Goal: Information Seeking & Learning: Get advice/opinions

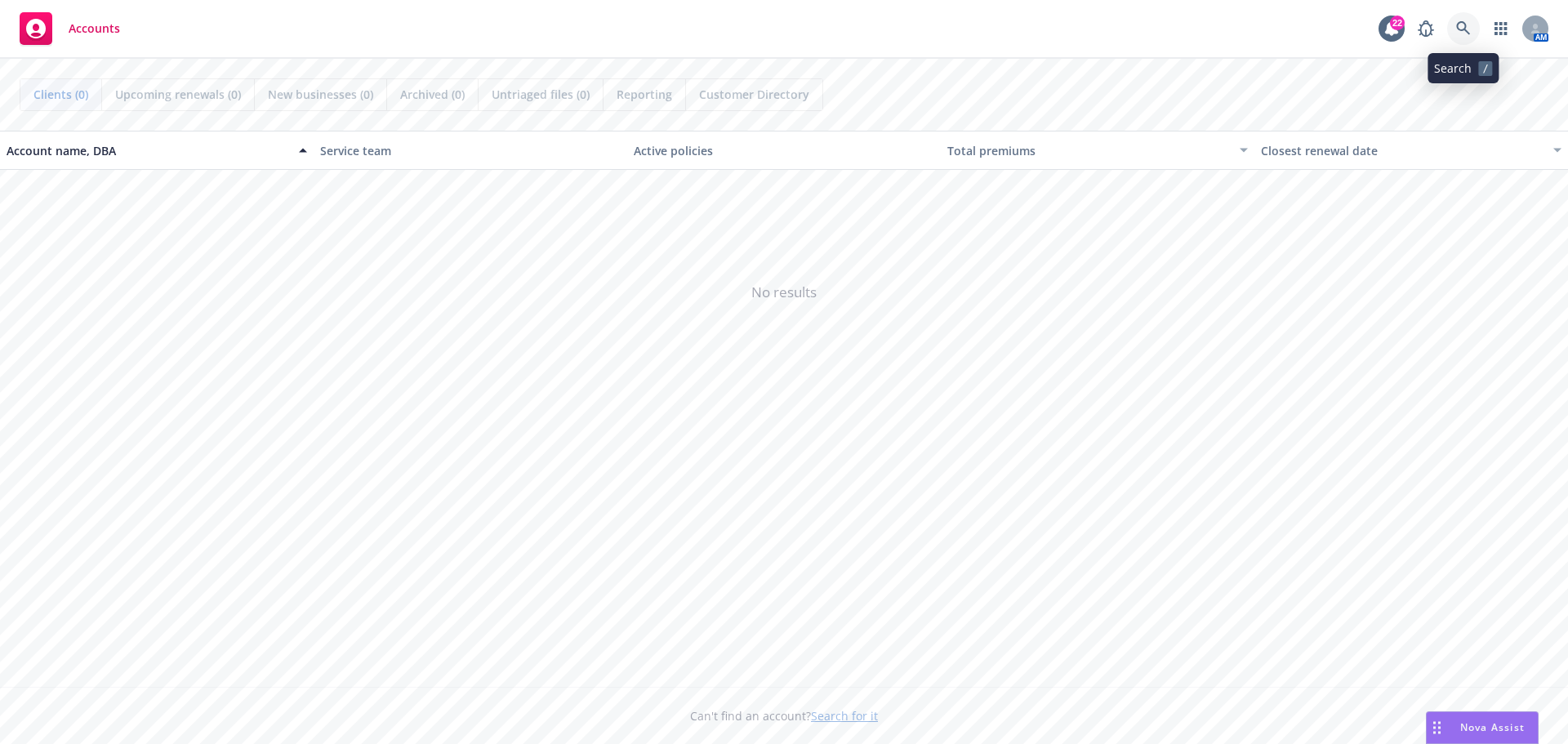
click at [1465, 25] on icon at bounding box center [1463, 28] width 14 height 14
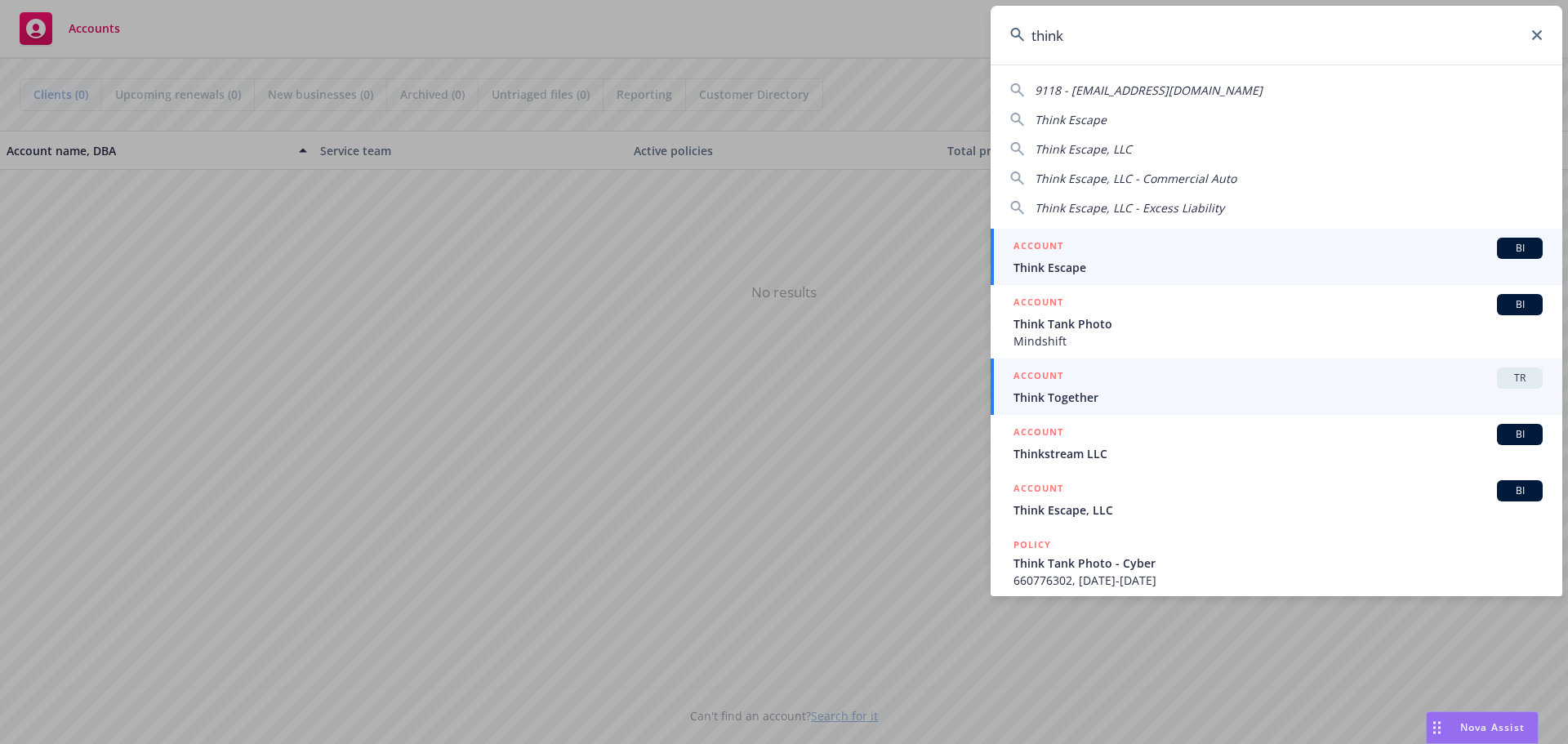
type input "think"
click at [1089, 398] on span "Think Together" at bounding box center [1277, 397] width 529 height 17
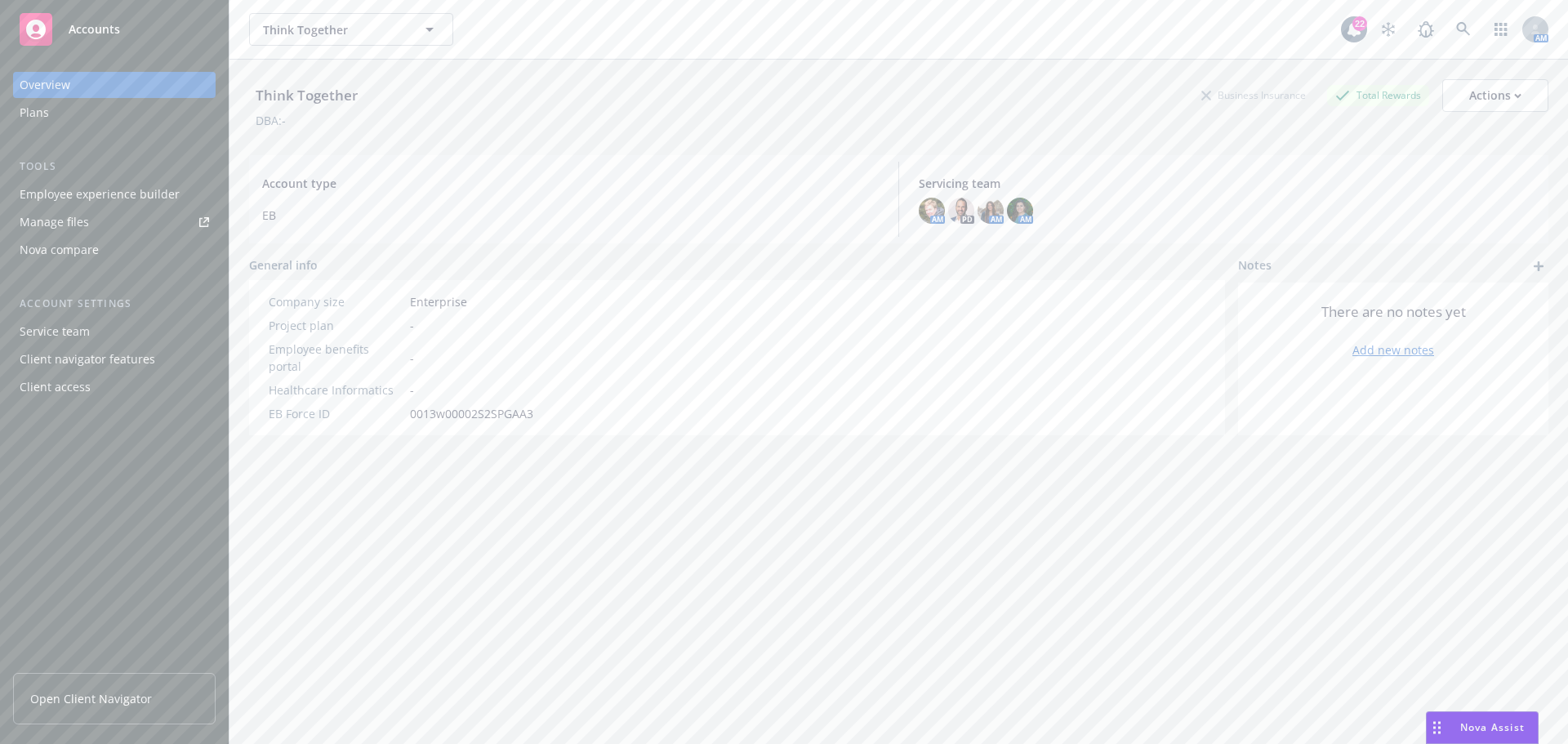
click at [1494, 728] on span "Nova Assist" at bounding box center [1492, 727] width 64 height 14
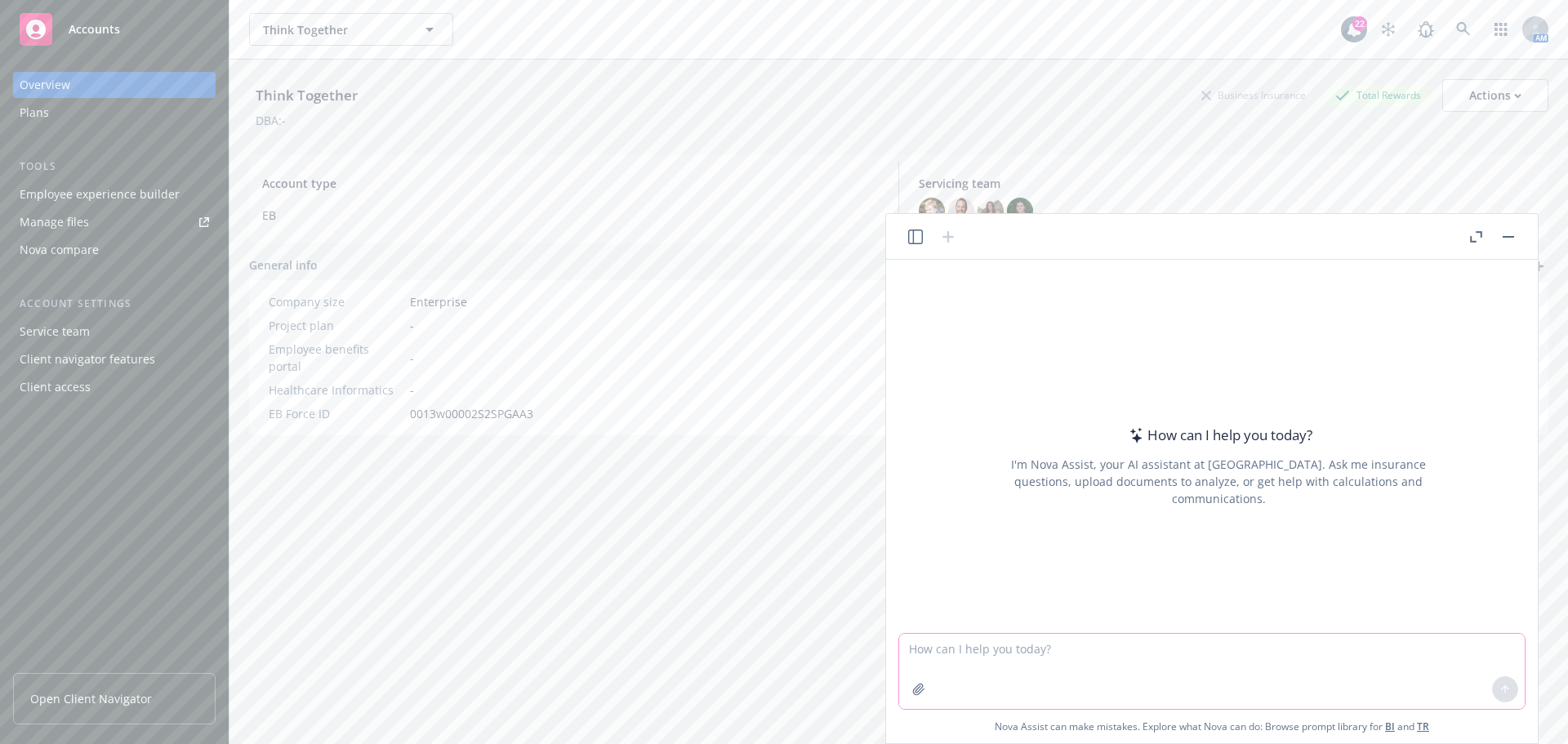
click at [1037, 657] on textarea at bounding box center [1212, 671] width 626 height 75
click at [916, 234] on icon "button" at bounding box center [915, 236] width 14 height 14
click at [753, 475] on button "[PERSON_NAME] Medical Renewal Analysis and Updates" at bounding box center [787, 485] width 169 height 61
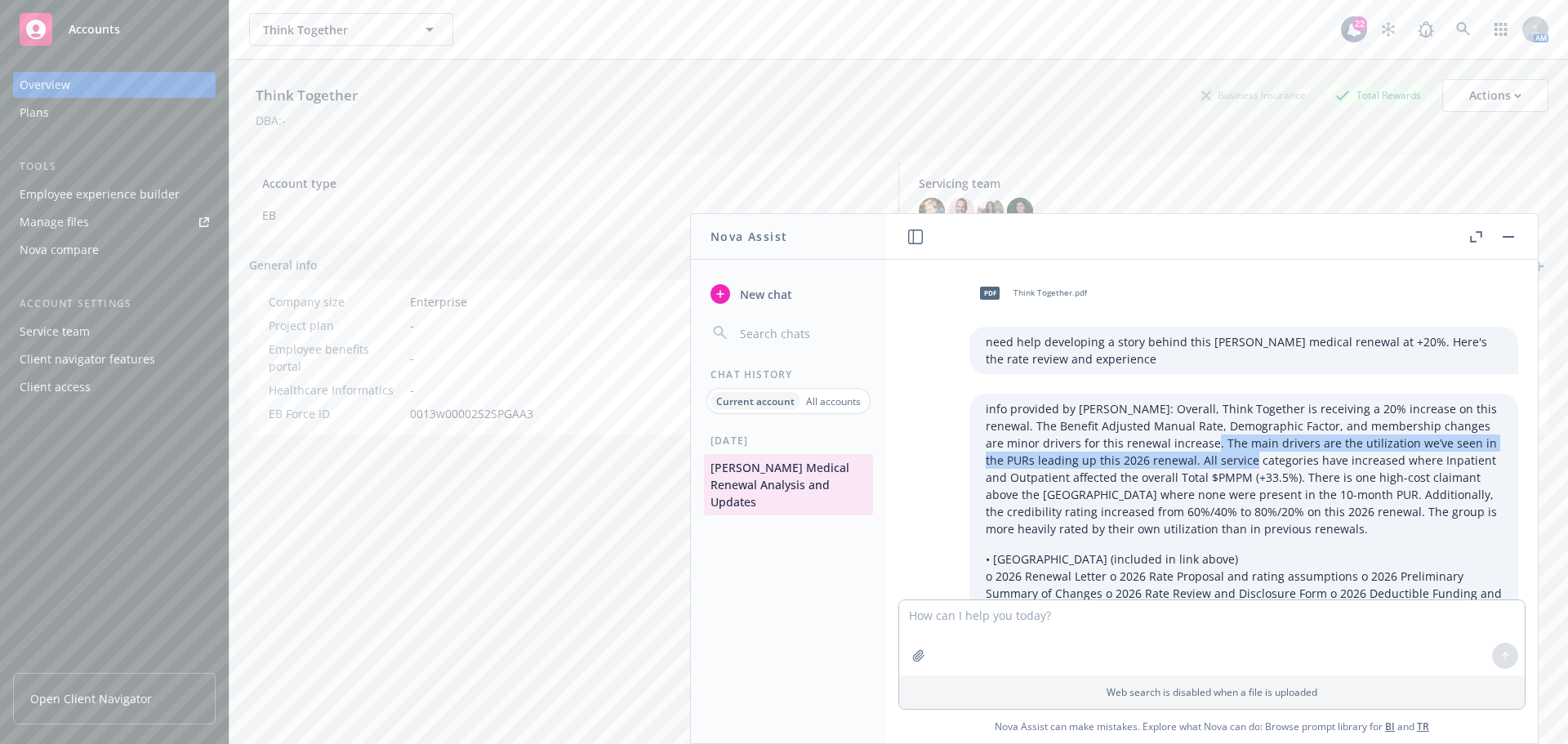
click at [1181, 470] on p "info provided by [PERSON_NAME]: Overall, Think Together is receiving a 20% incr…" at bounding box center [1243, 469] width 516 height 137
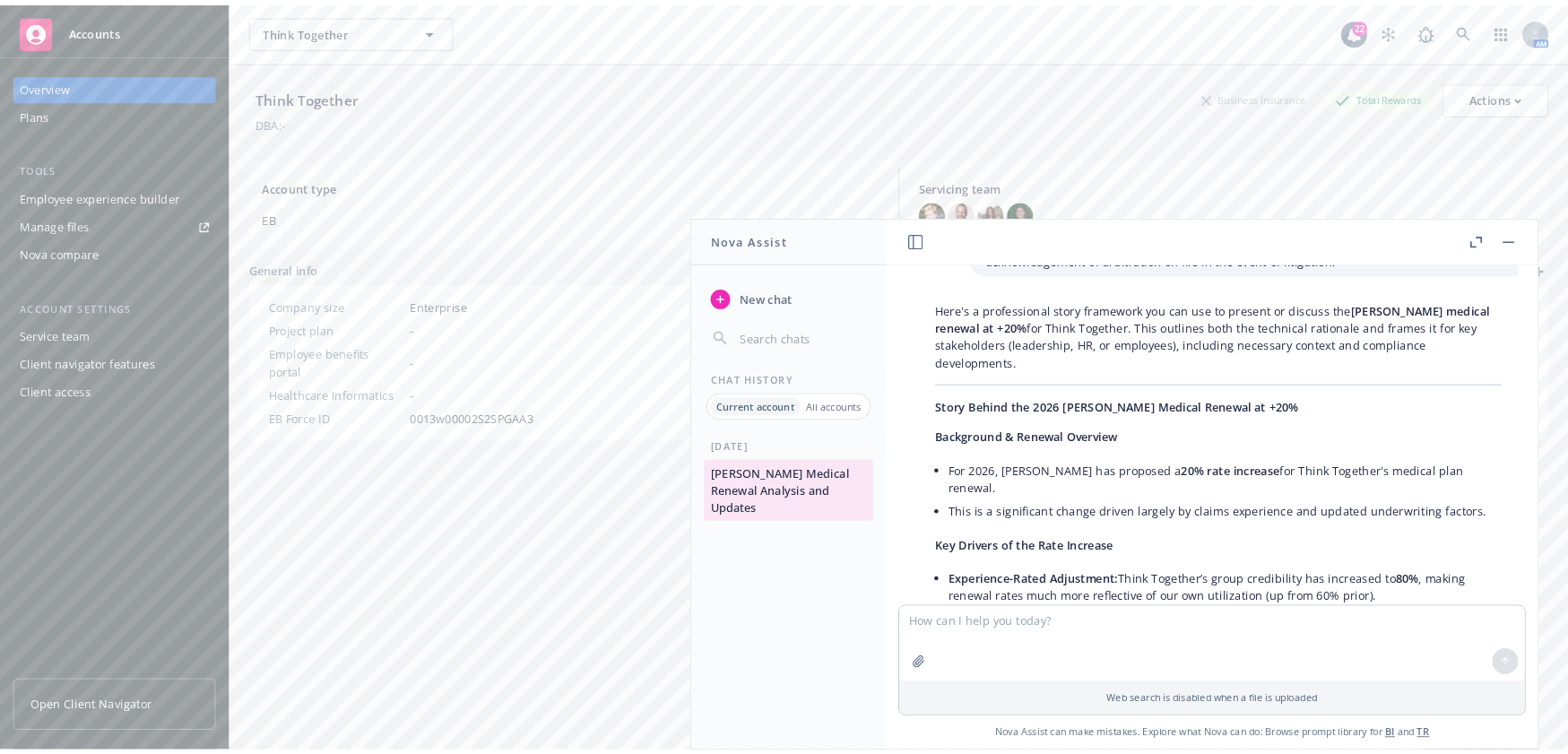
scroll to position [718, 0]
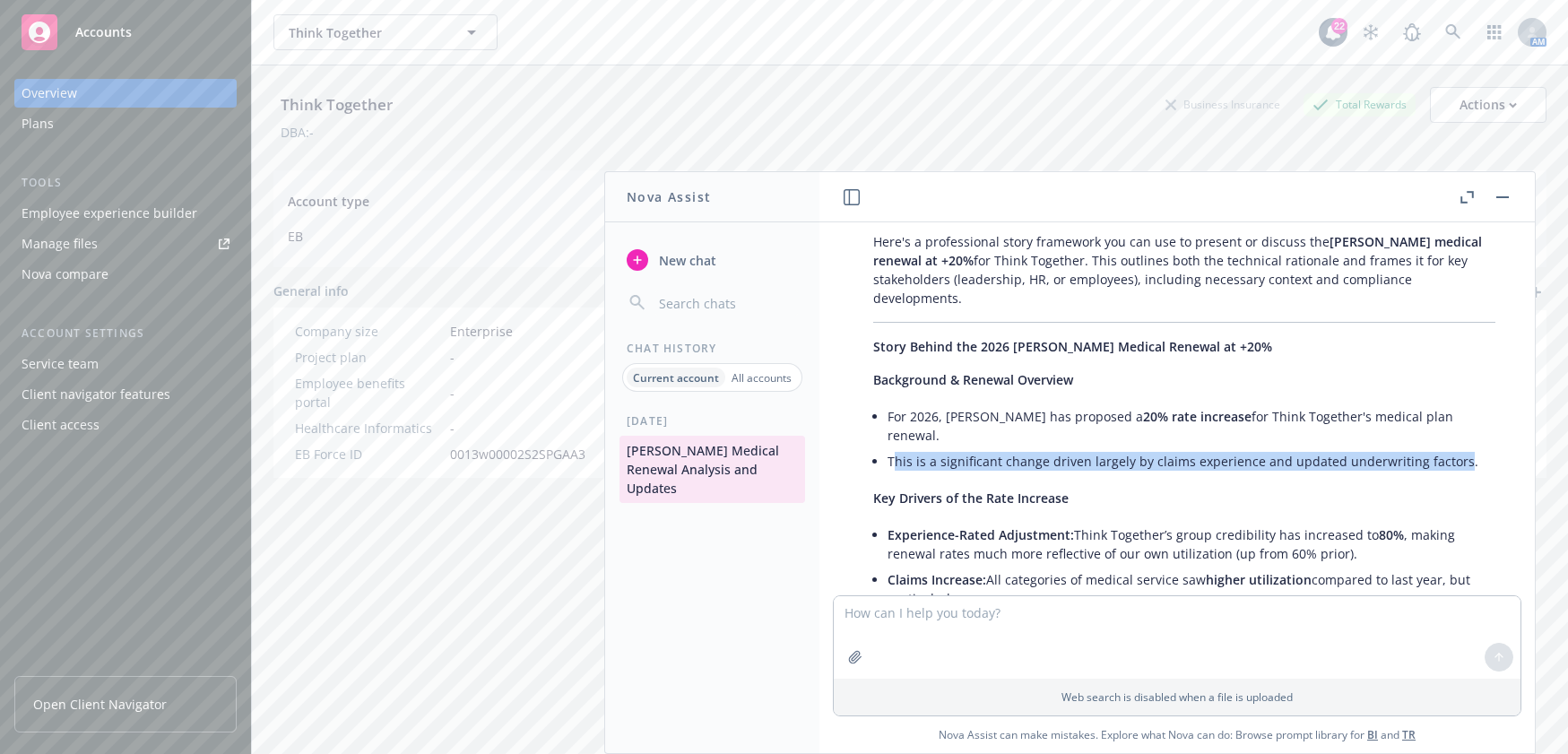
drag, startPoint x: 891, startPoint y: 403, endPoint x: 1450, endPoint y: 403, distance: 559.0
click at [1450, 449] on li "This is a significant change driven largely by claims experience and updated un…" at bounding box center [1191, 462] width 608 height 26
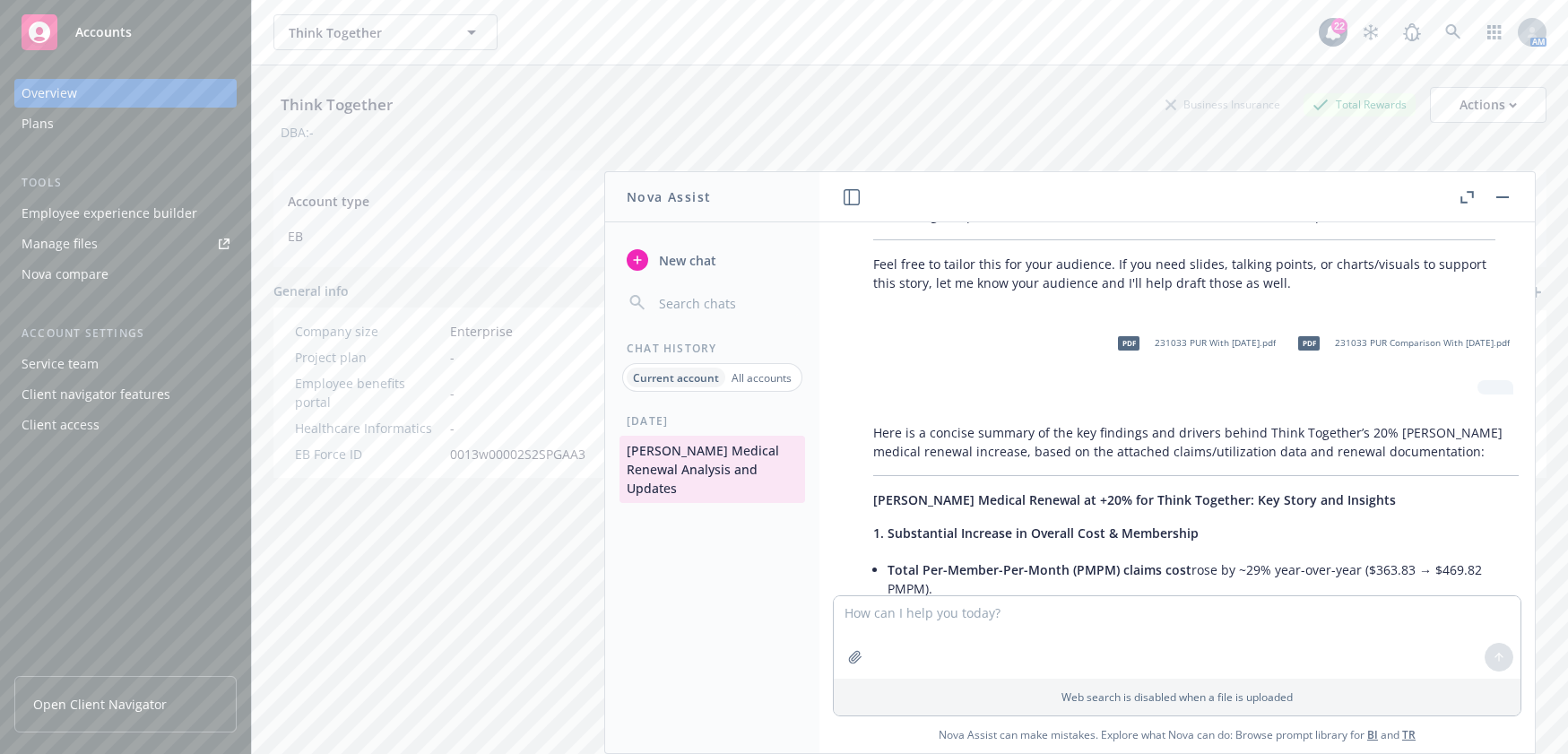
scroll to position [1883, 0]
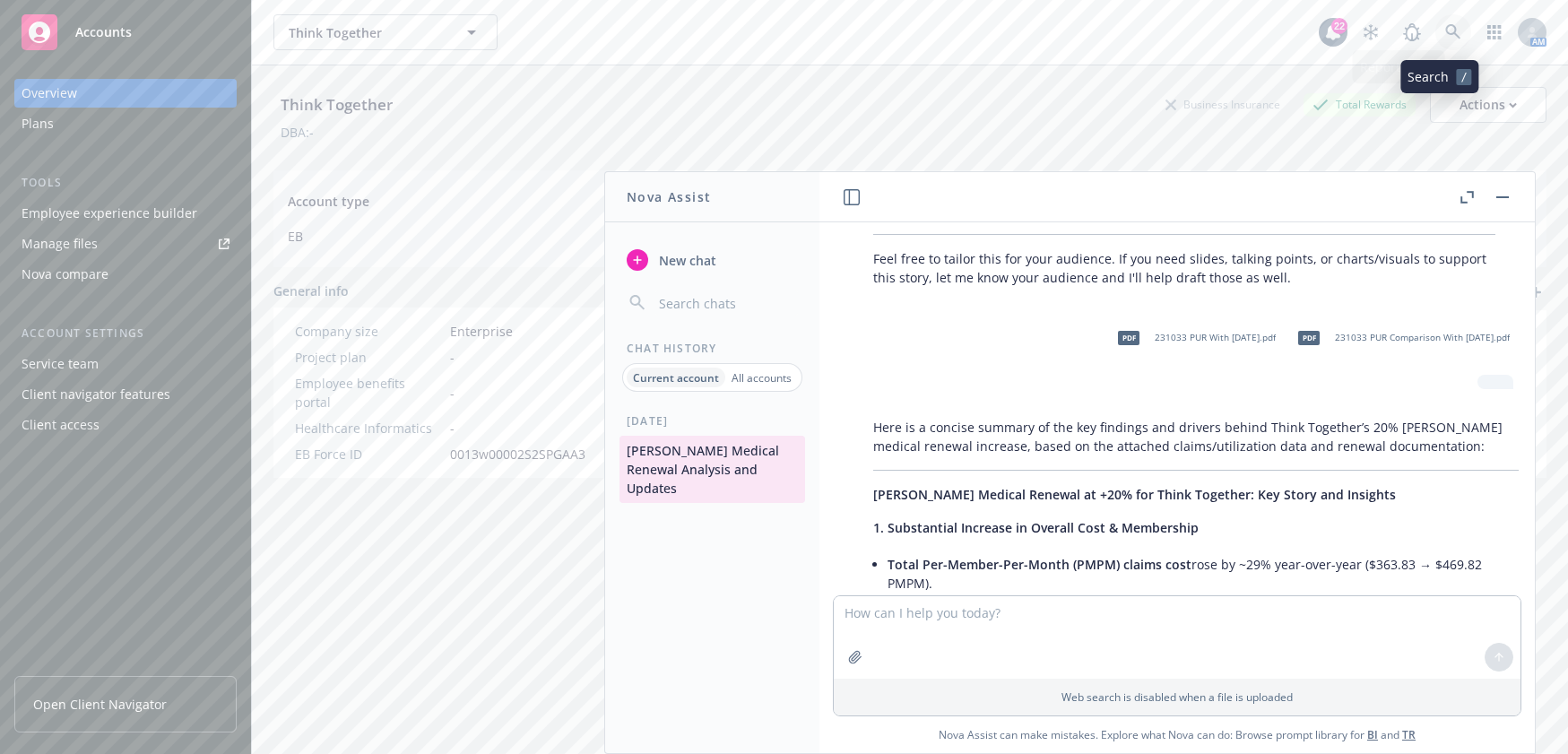
click at [1449, 22] on link at bounding box center [1453, 32] width 36 height 36
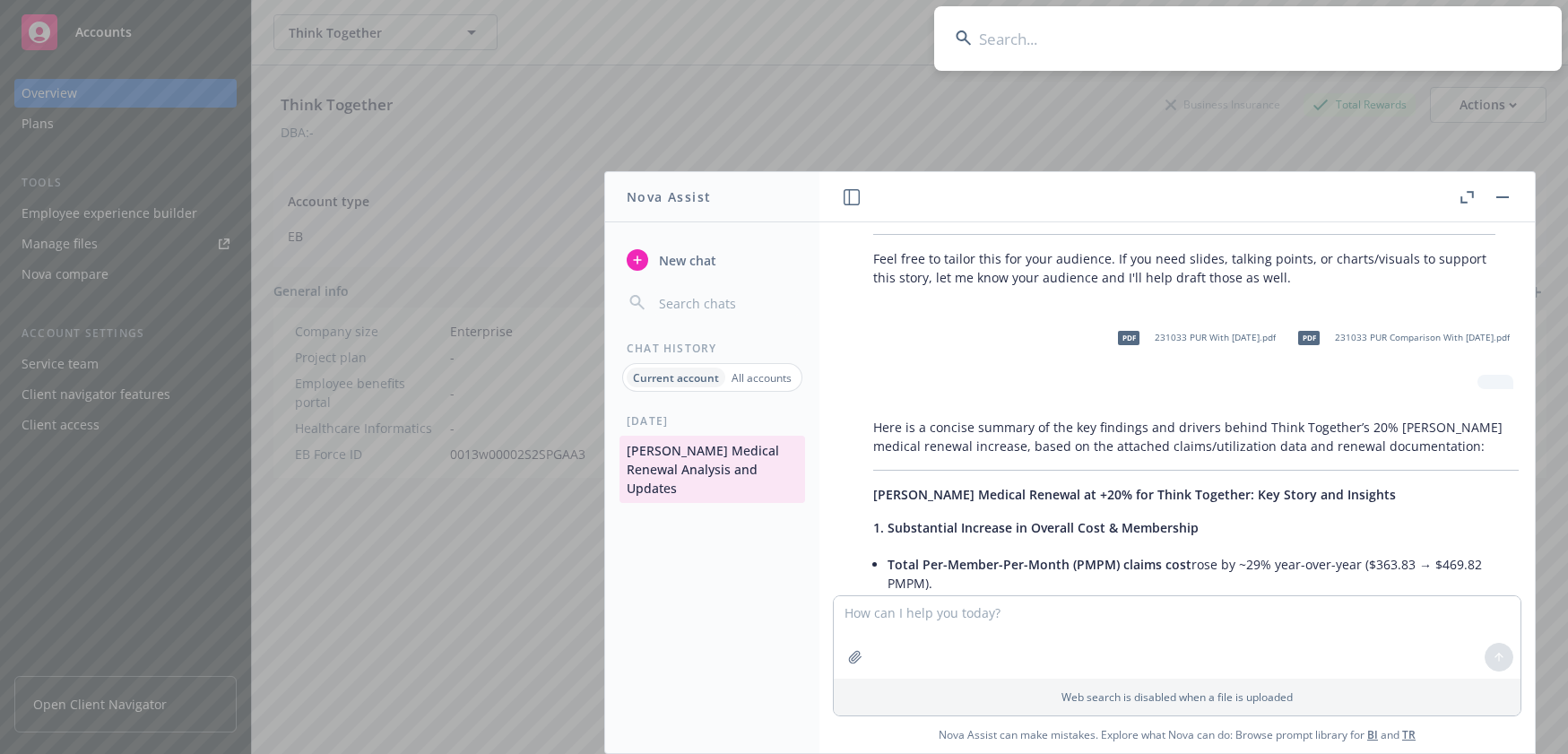
click at [1114, 47] on input at bounding box center [1248, 38] width 627 height 64
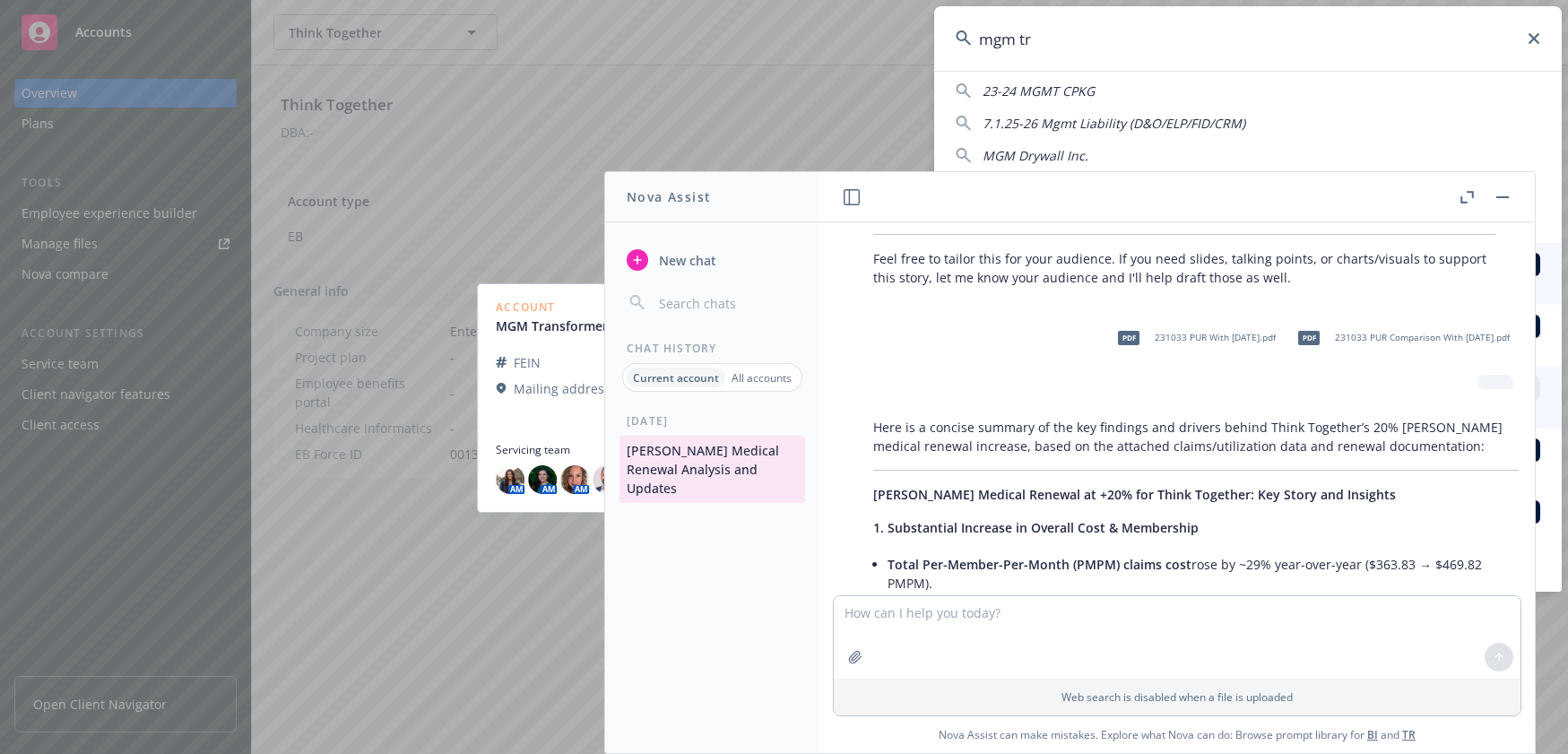
scroll to position [0, 0]
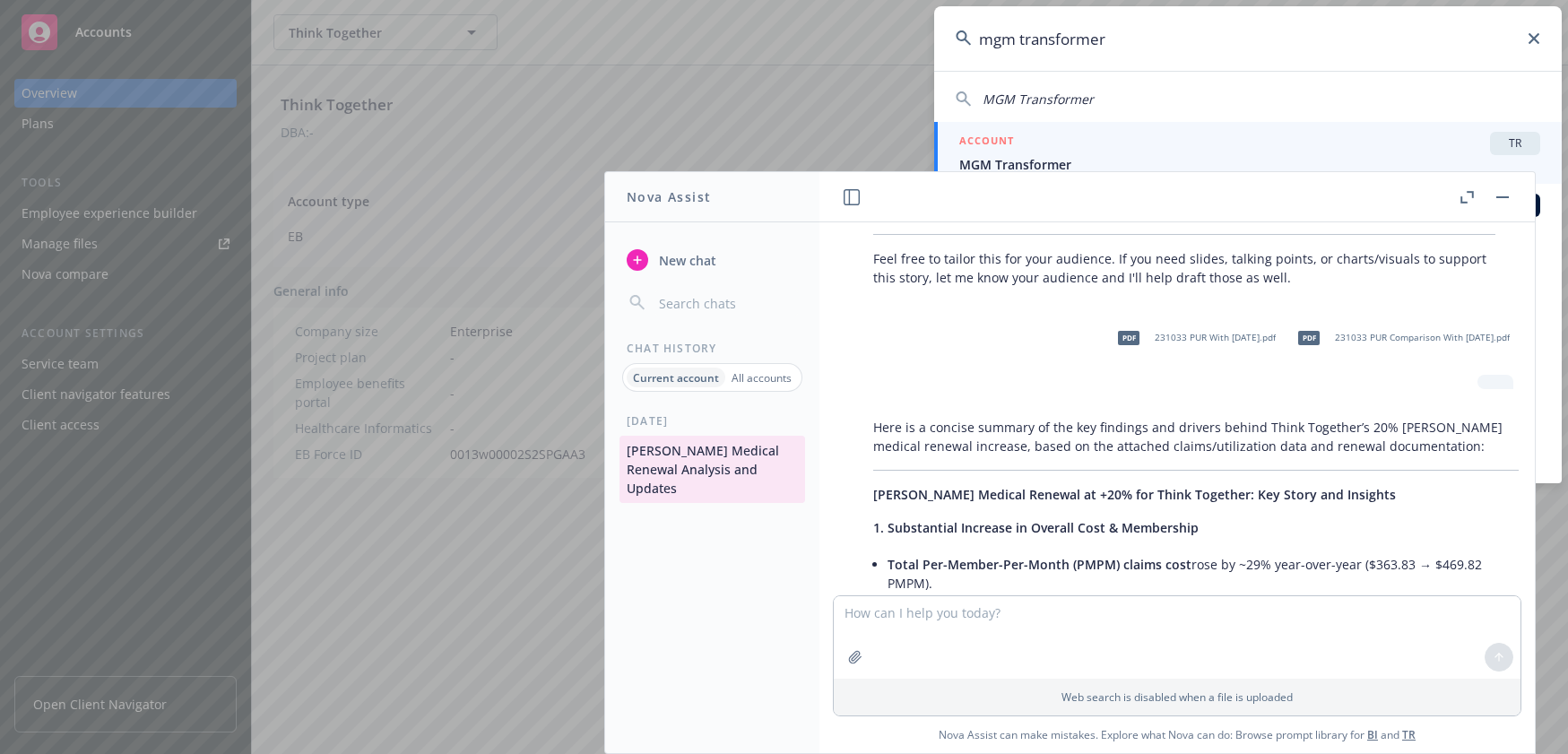
type input "mgm transformer"
click at [1396, 157] on span "MGM Transformer" at bounding box center [1250, 165] width 581 height 19
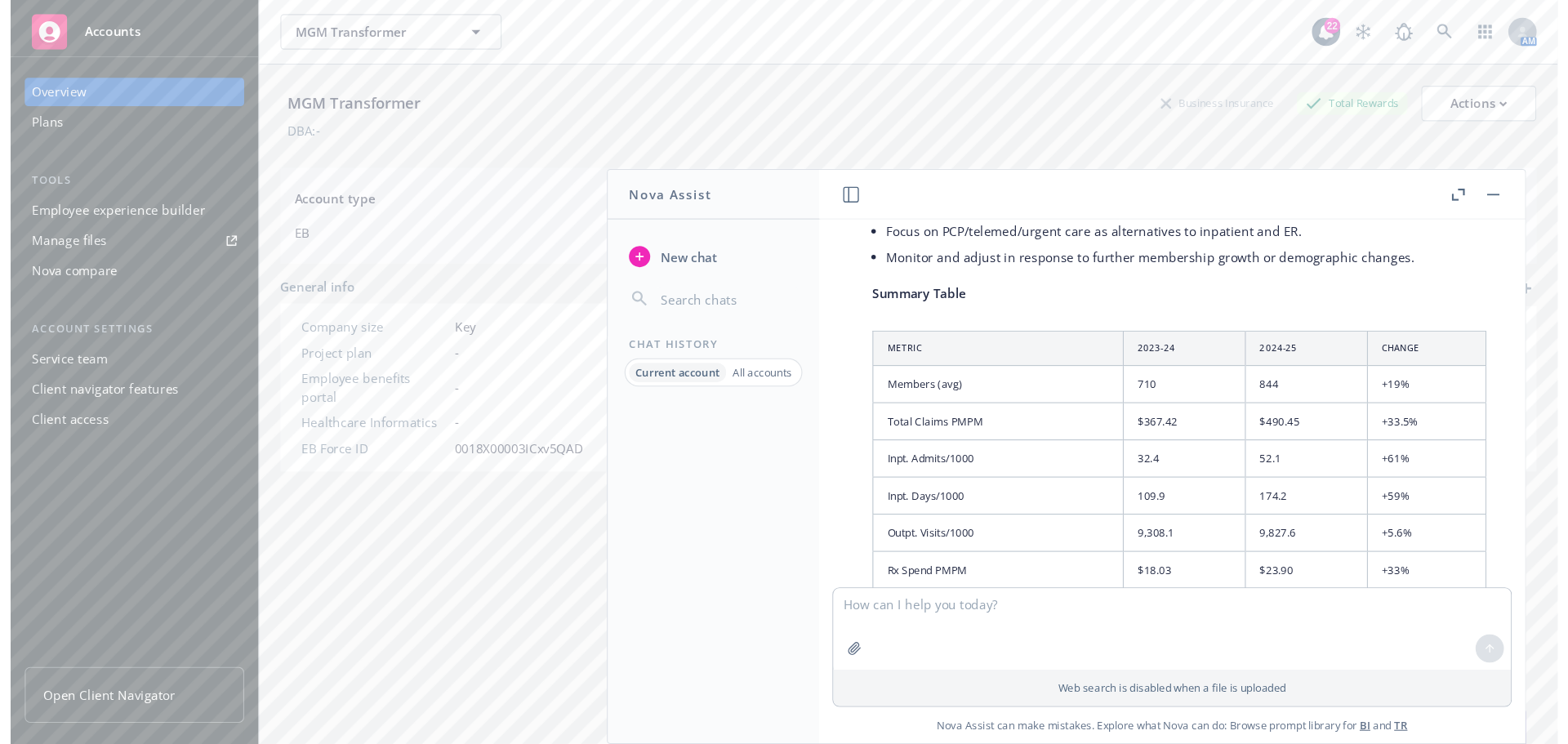
scroll to position [8346, 0]
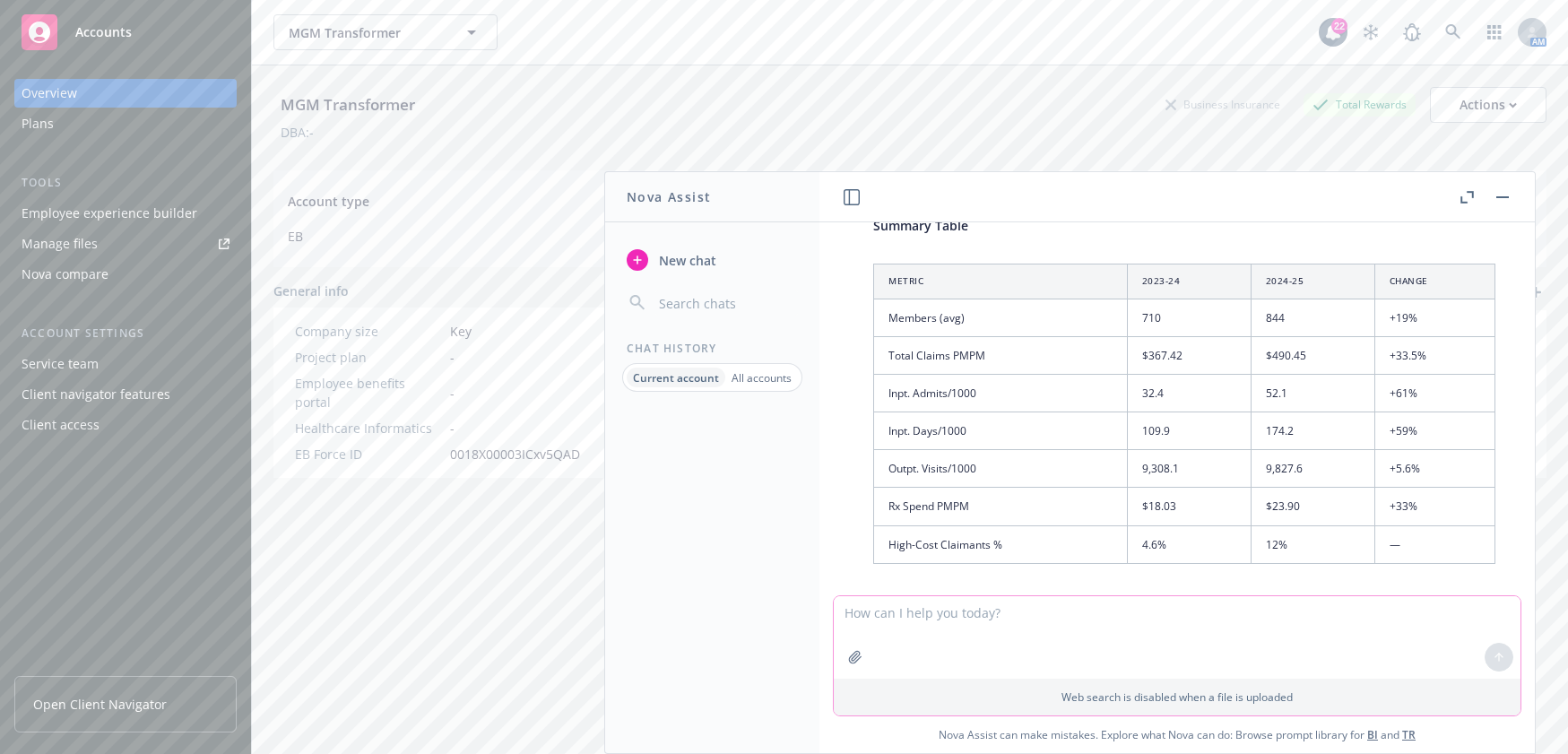
click at [965, 599] on textarea at bounding box center [1177, 638] width 687 height 83
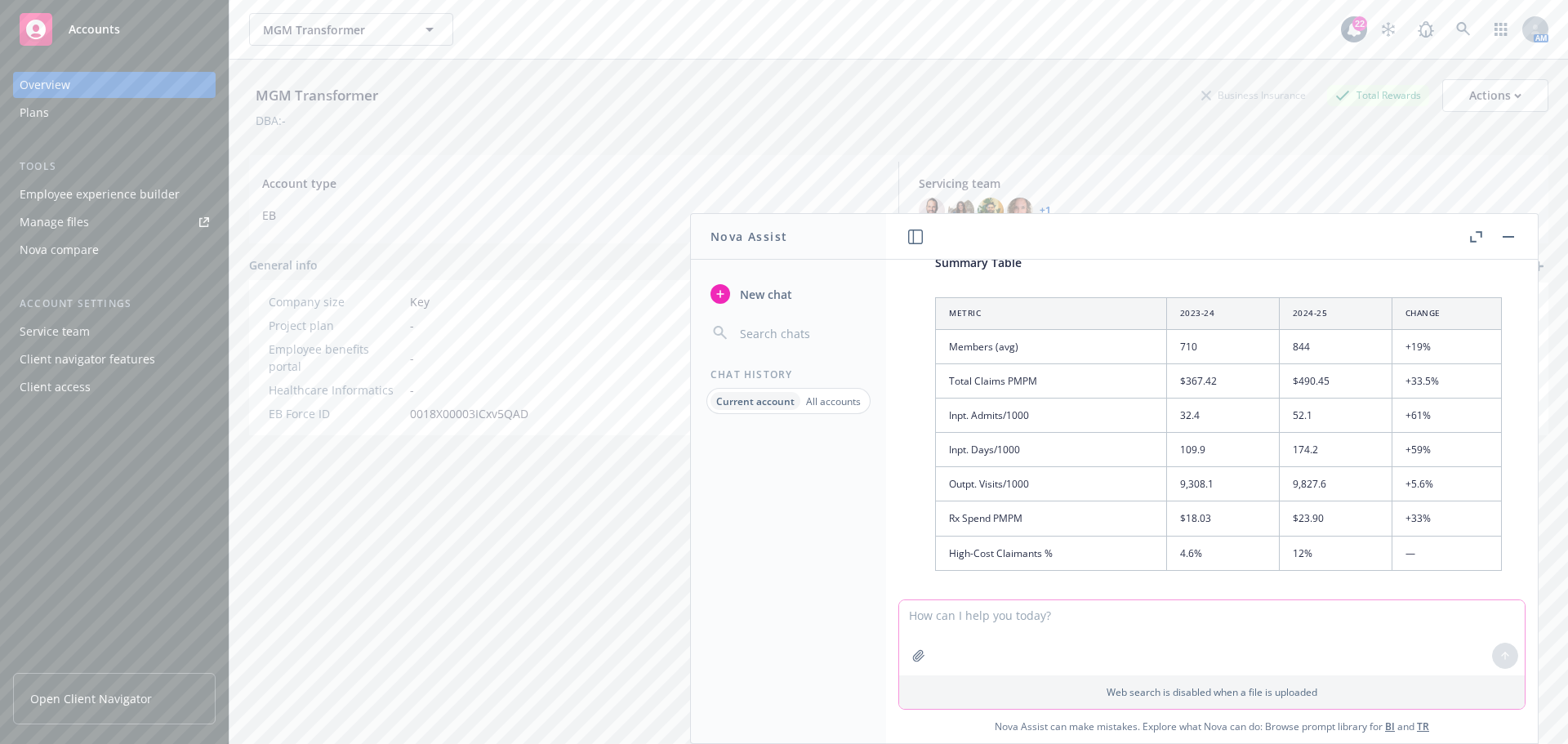
click at [970, 610] on textarea at bounding box center [1212, 637] width 626 height 75
type textarea "give me benchmarking on waiting periods for manufacturing companies with 300 em…"
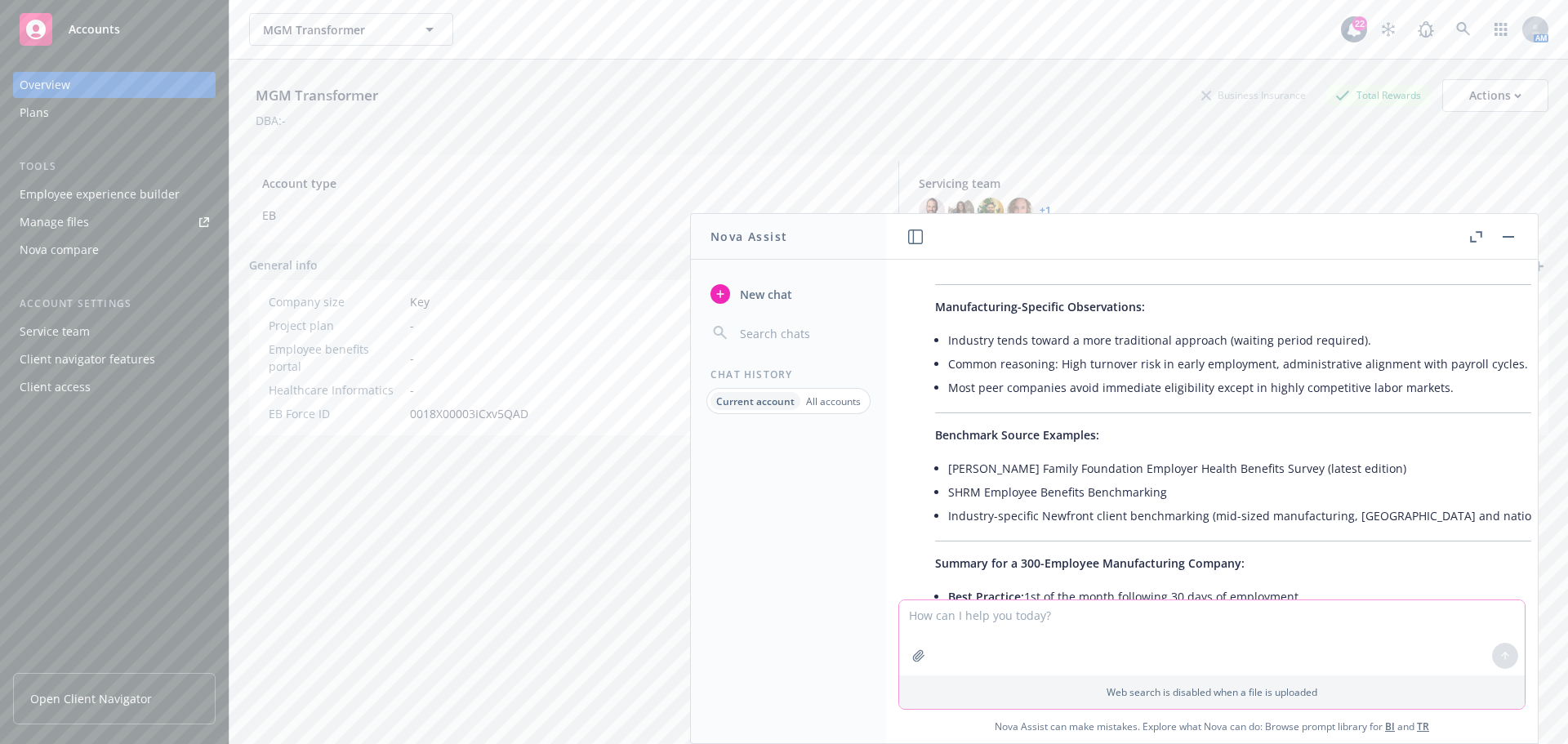
scroll to position [9437, 0]
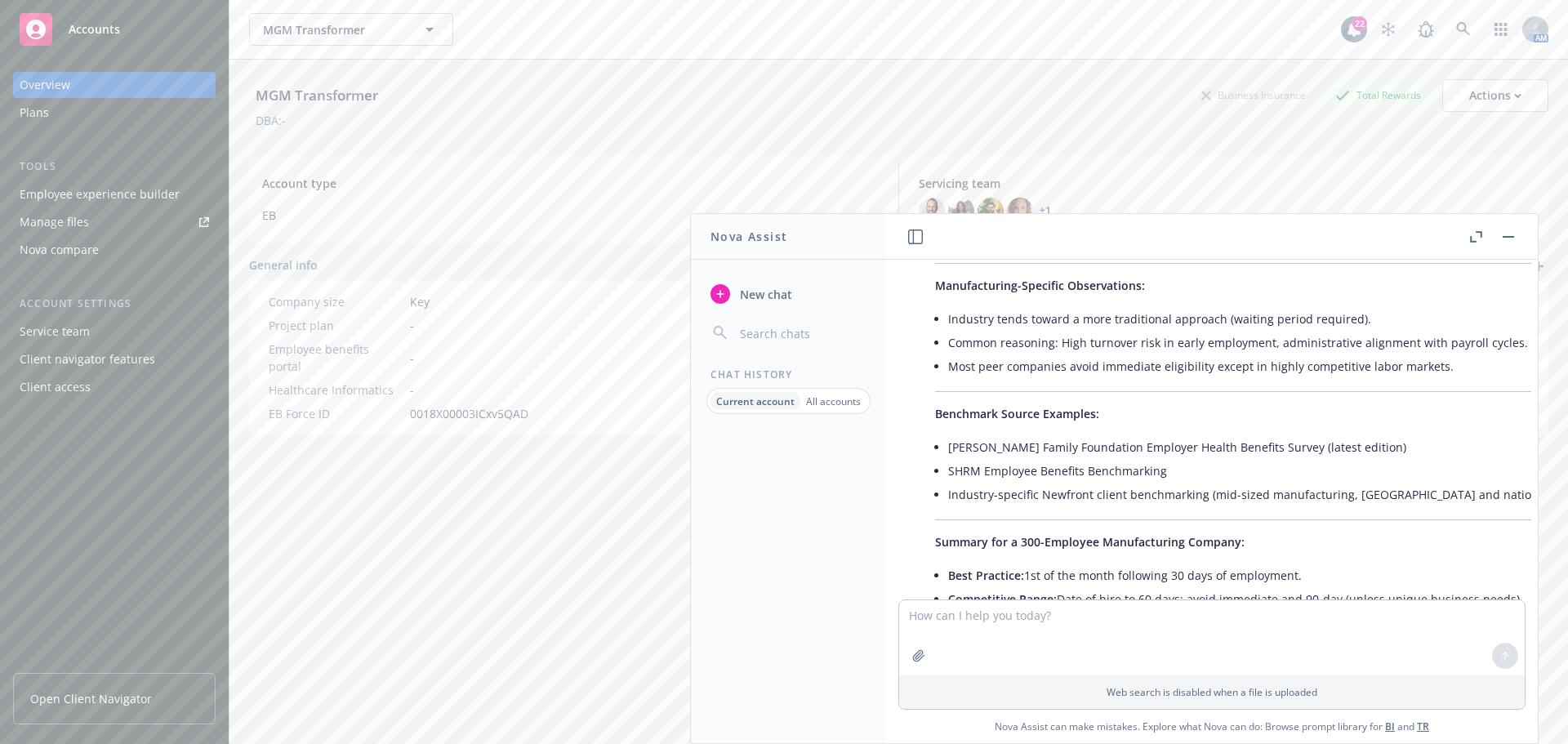
click at [1473, 231] on icon "button" at bounding box center [1476, 236] width 12 height 11
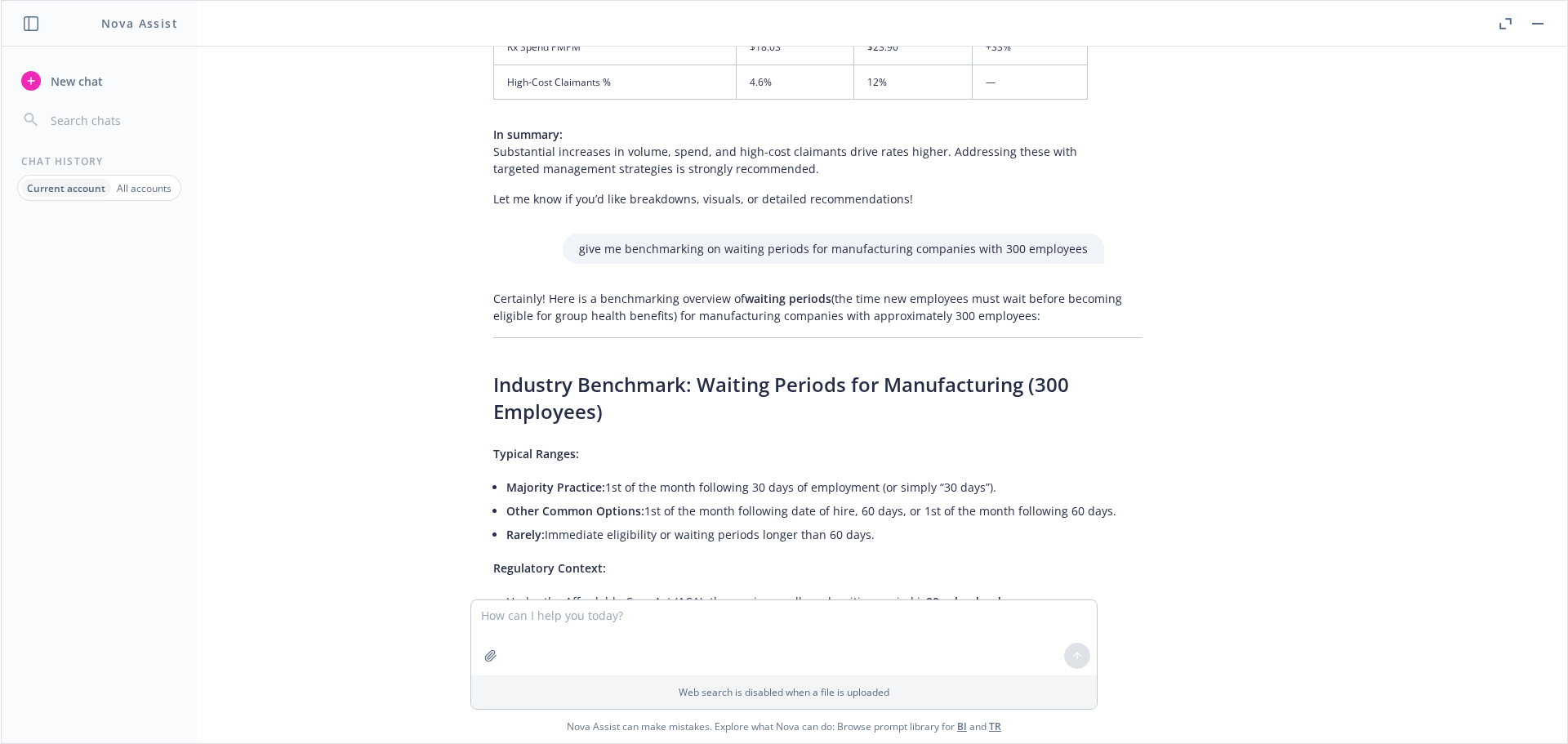
scroll to position [8667, 0]
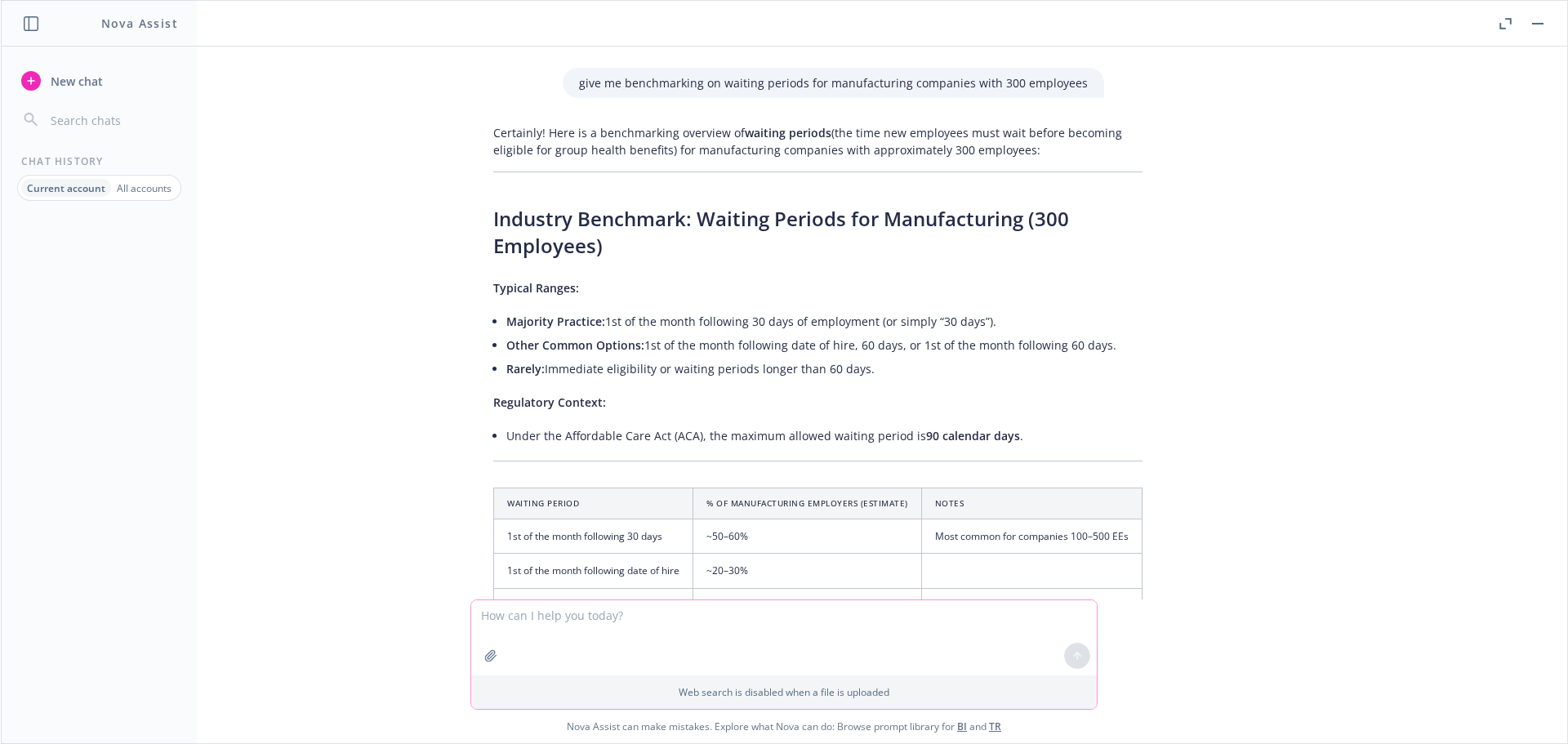
click at [657, 613] on textarea at bounding box center [784, 637] width 626 height 75
type textarea "change the employee range to 300-500"
click at [1081, 648] on button at bounding box center [1076, 655] width 26 height 26
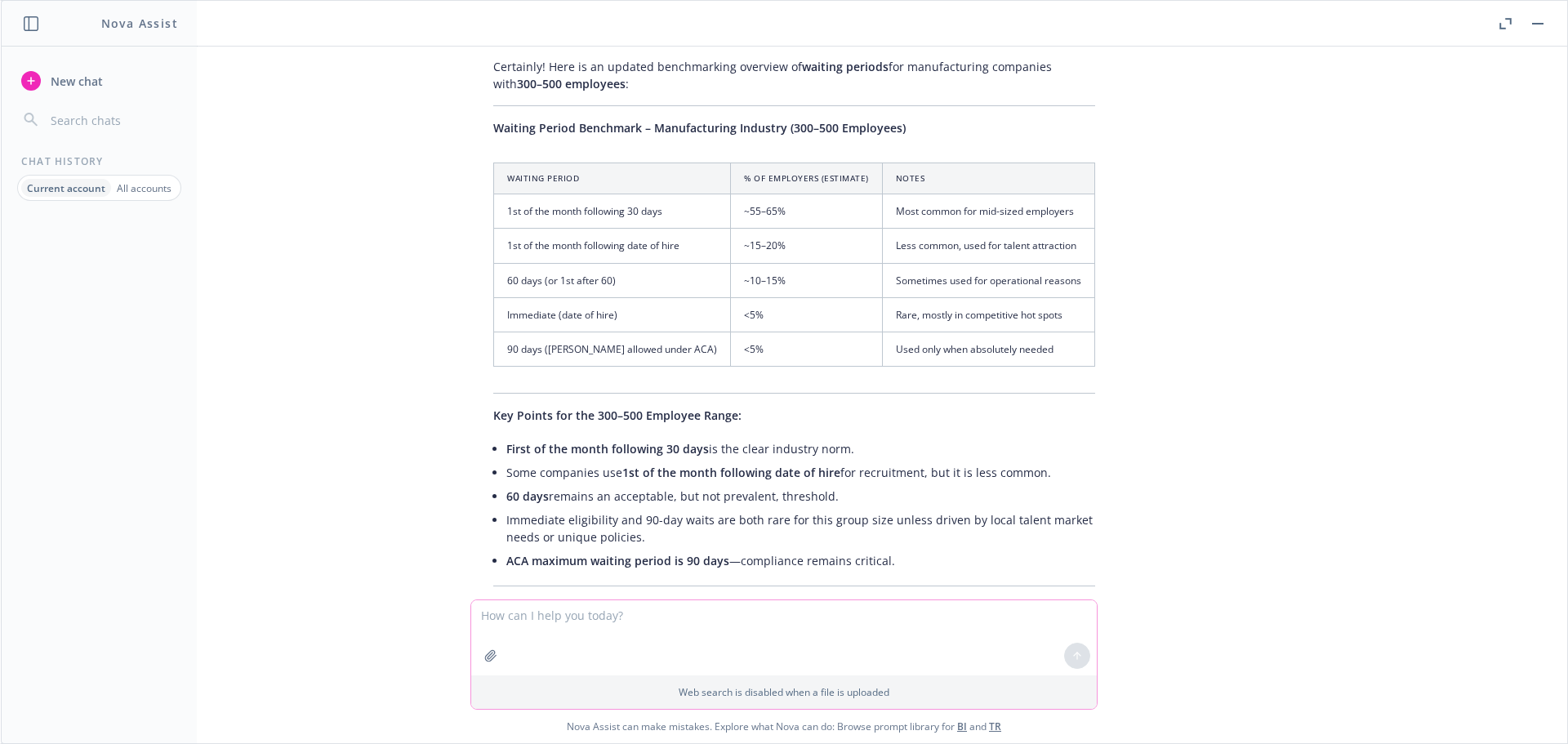
scroll to position [9875, 0]
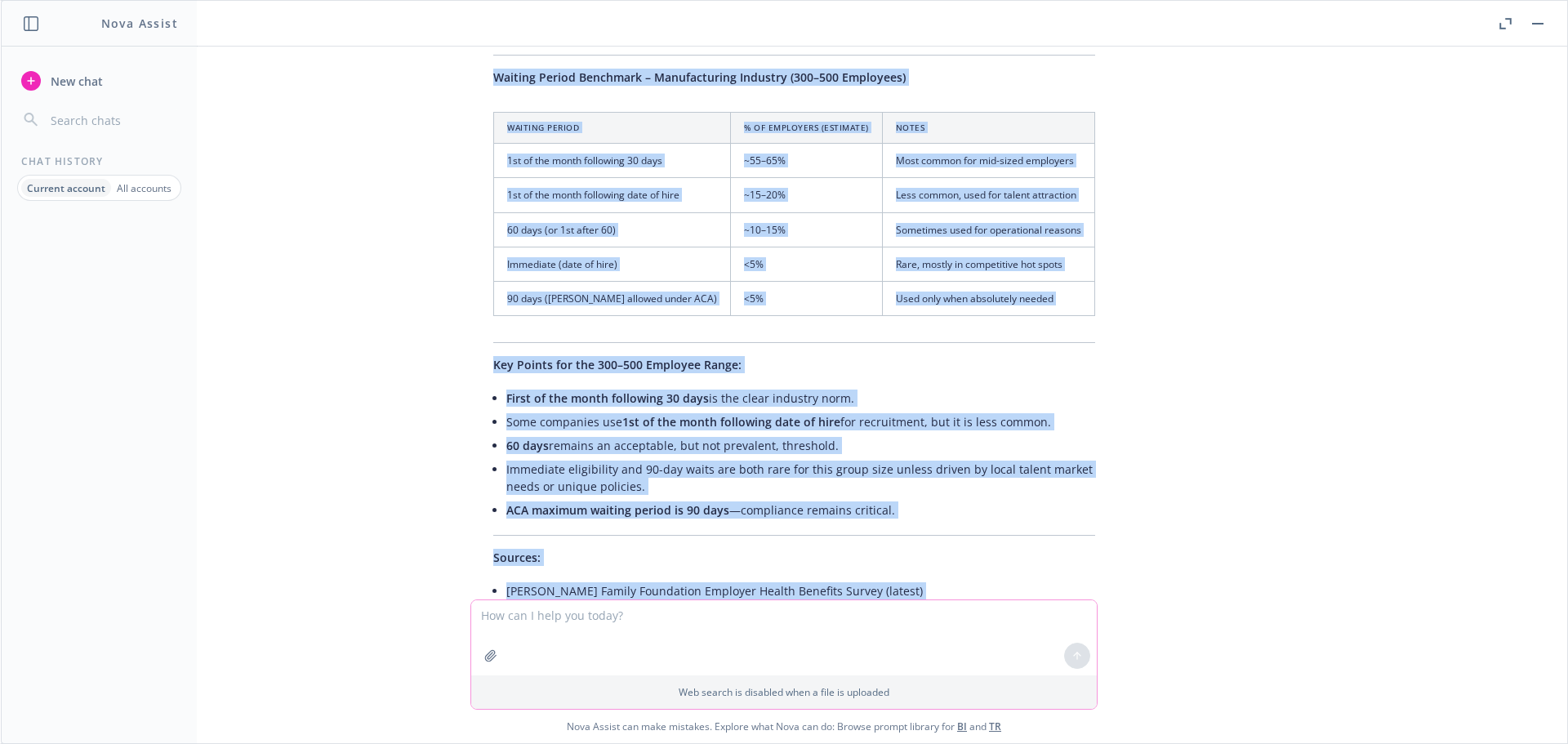
drag, startPoint x: 486, startPoint y: 247, endPoint x: 961, endPoint y: 469, distance: 524.3
click at [955, 469] on div "Certainly! Here is an updated benchmarking overview of waiting periods for manu…" at bounding box center [794, 440] width 634 height 879
click at [1179, 439] on div "pdf Think Together.pdf need help developing a story behind this [PERSON_NAME] m…" at bounding box center [784, 323] width 1553 height 552
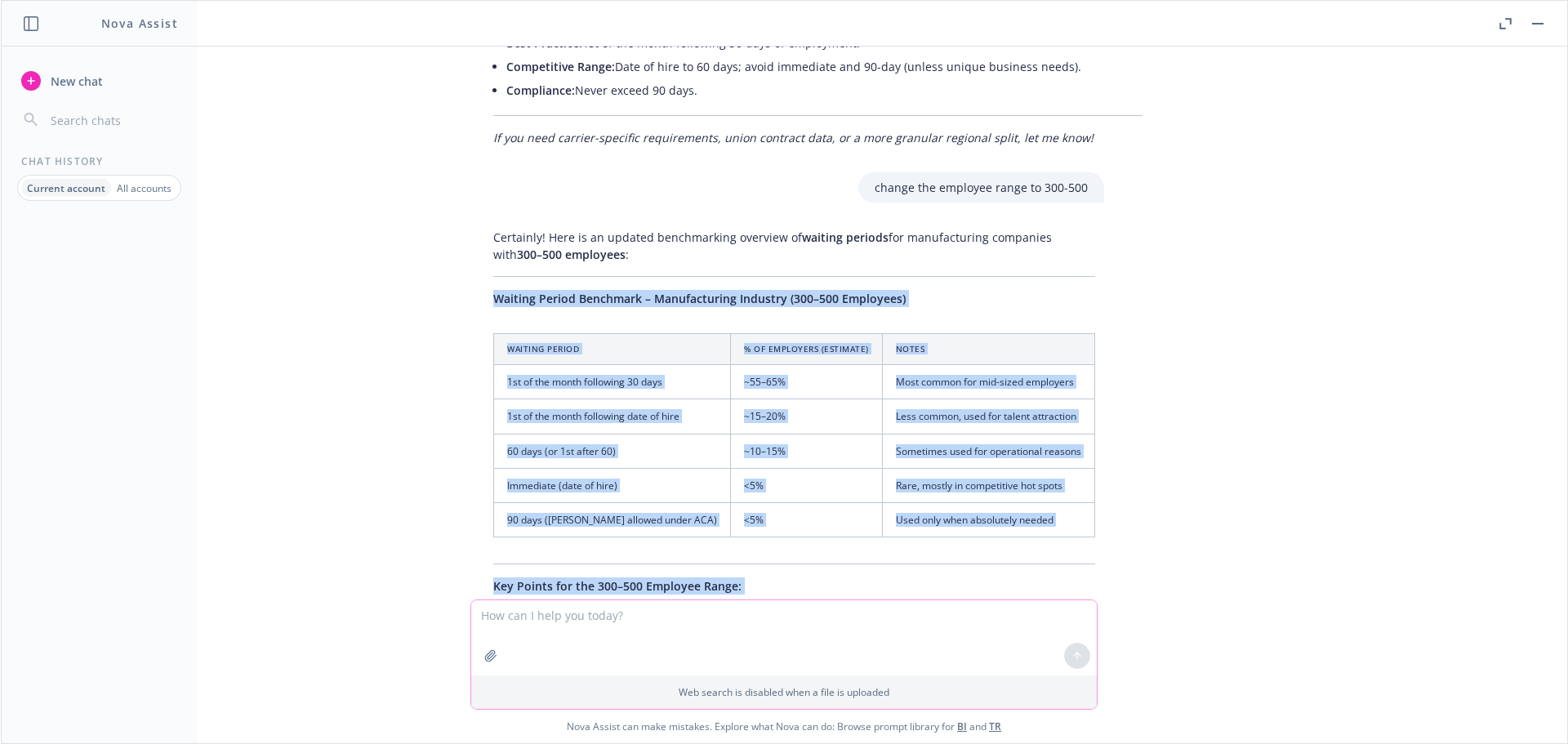
scroll to position [9630, 0]
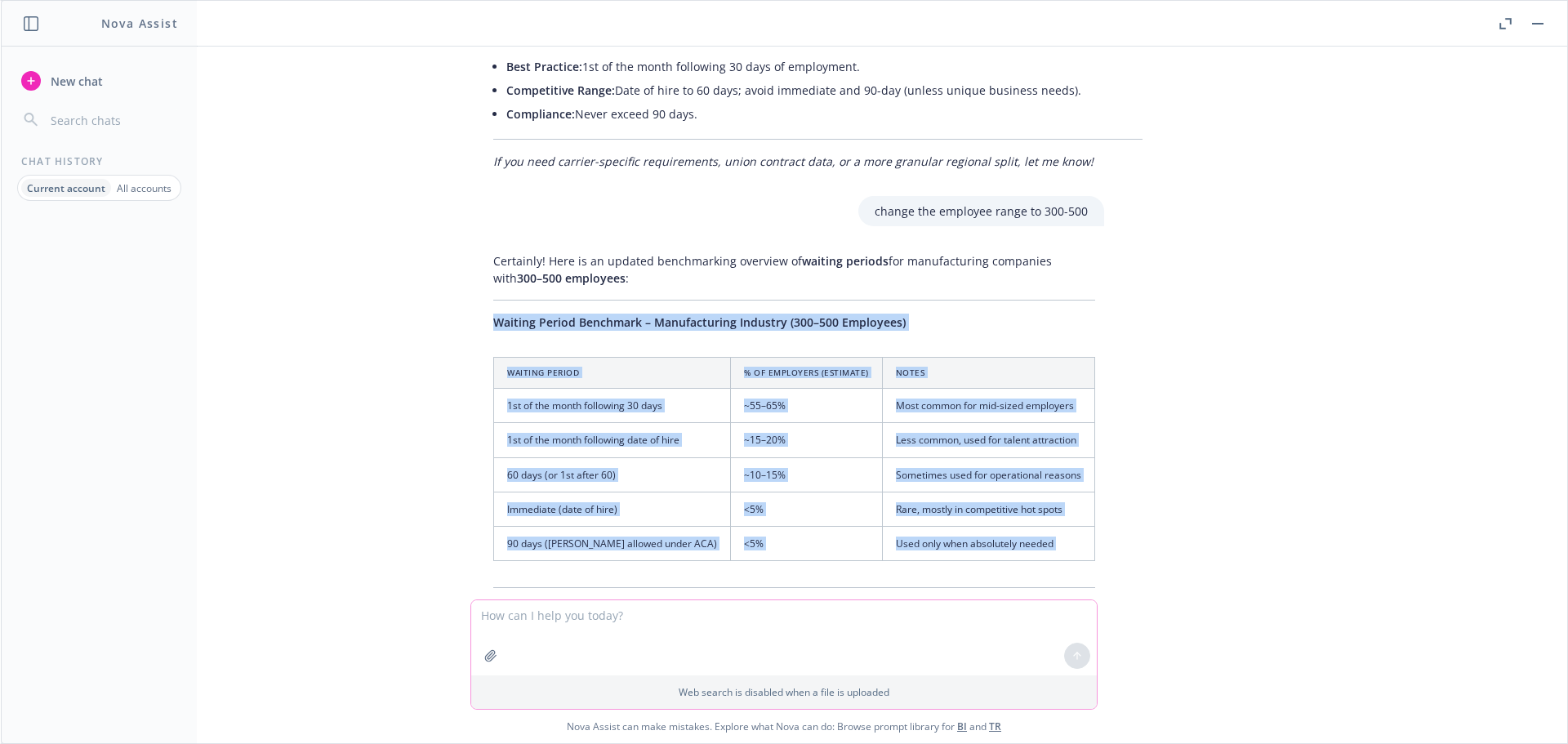
click at [592, 246] on div "Certainly! Here is an updated benchmarking overview of waiting periods for manu…" at bounding box center [794, 685] width 634 height 879
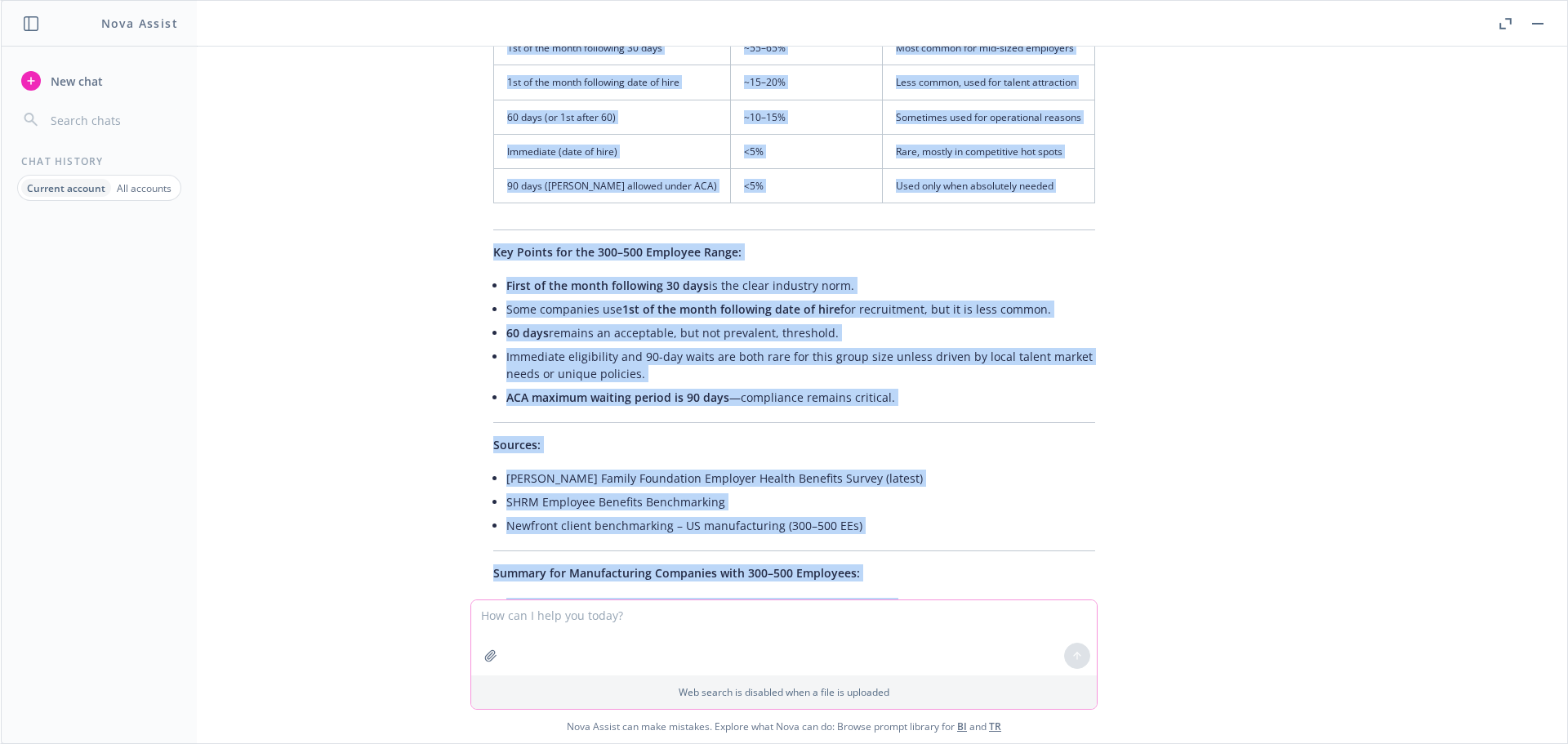
scroll to position [10023, 0]
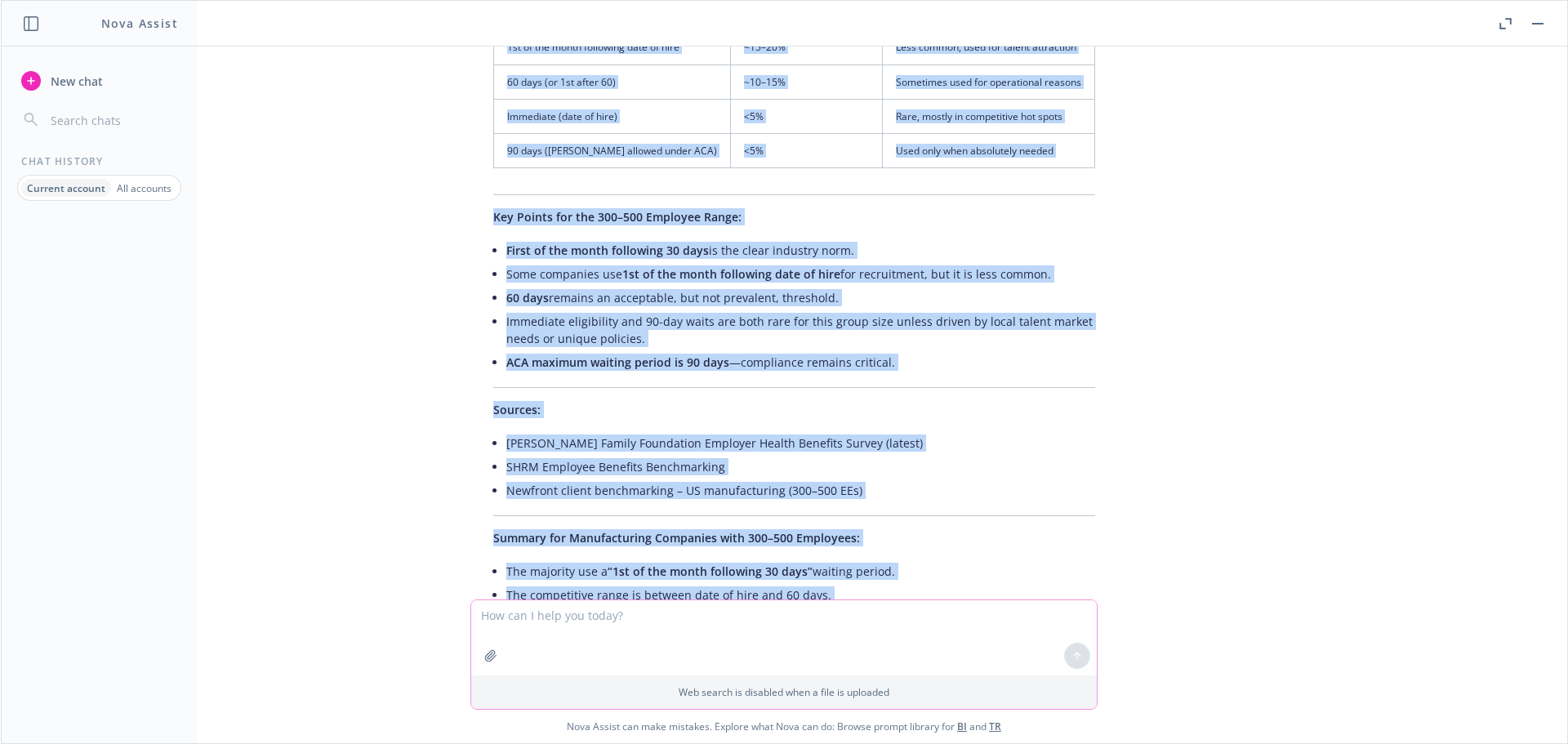
drag, startPoint x: 490, startPoint y: 148, endPoint x: 917, endPoint y: 505, distance: 556.6
click at [917, 505] on div "Certainly! Here is an updated benchmarking overview of waiting periods for manu…" at bounding box center [794, 292] width 634 height 879
copy div "Loremip Dolors Ametconse – Adipiscingeli Seddoeiu (331–174 Temporinc) Utlabor E…"
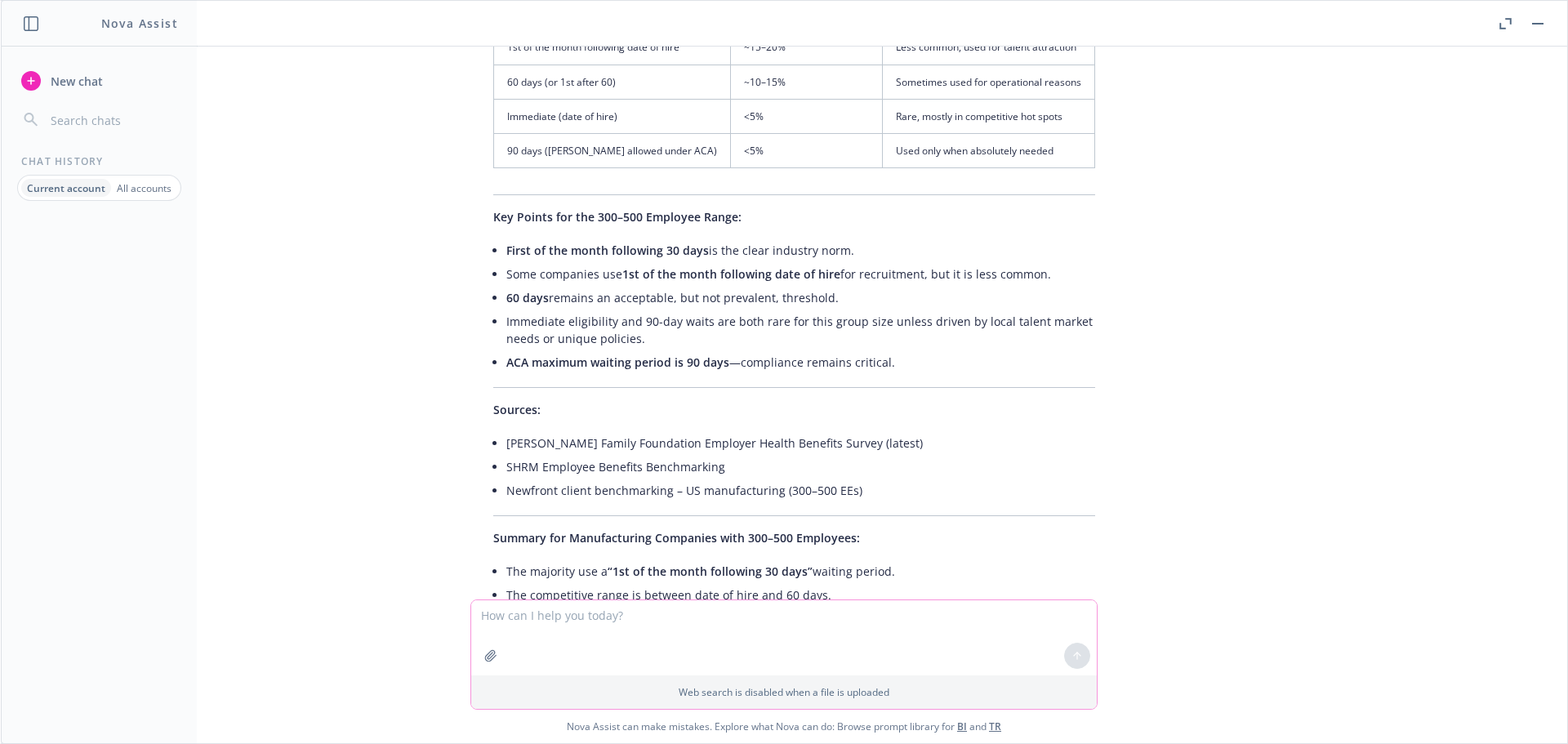
click at [542, 609] on textarea at bounding box center [784, 637] width 626 height 75
type textarea "please put together a did you know on Good Rx discounts"
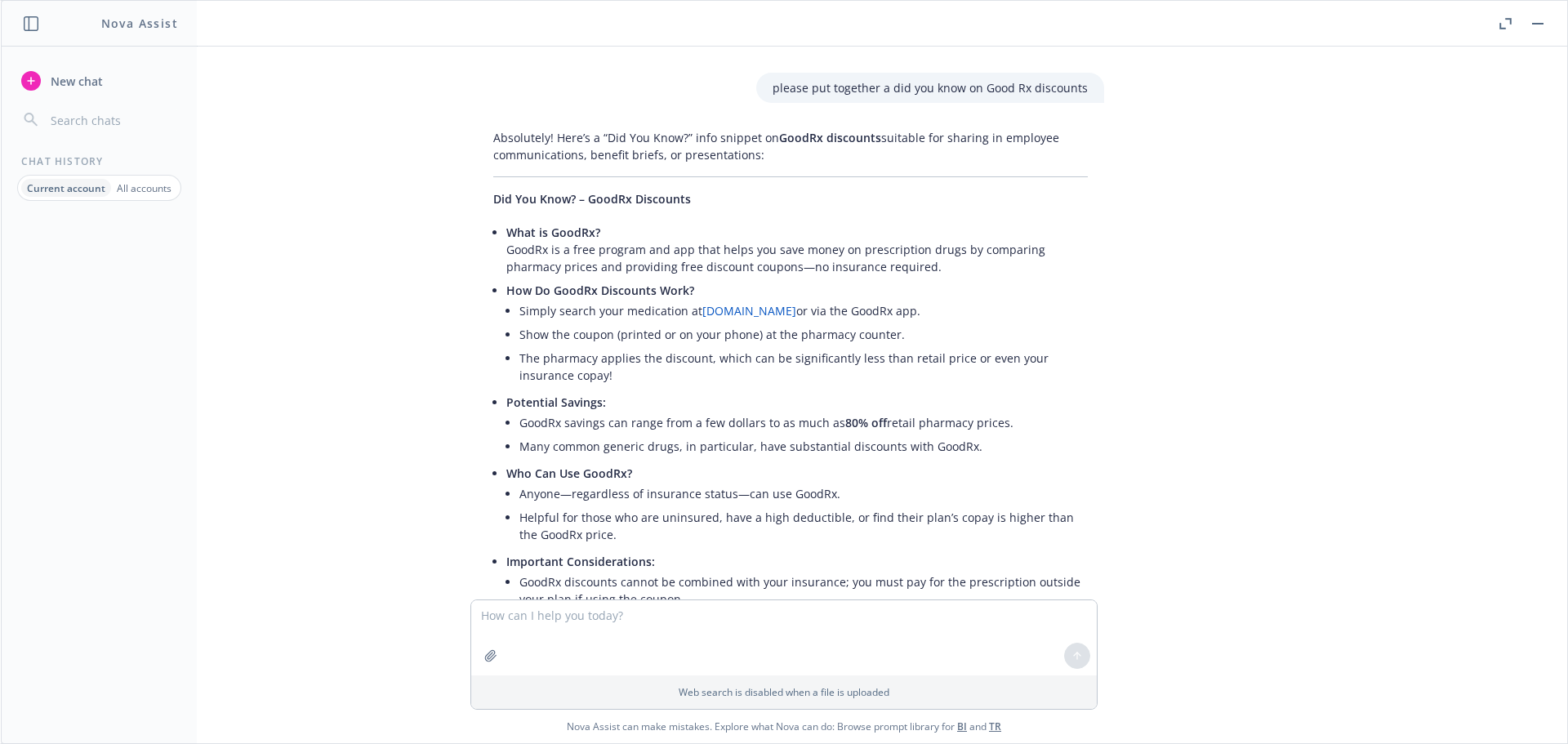
scroll to position [10715, 0]
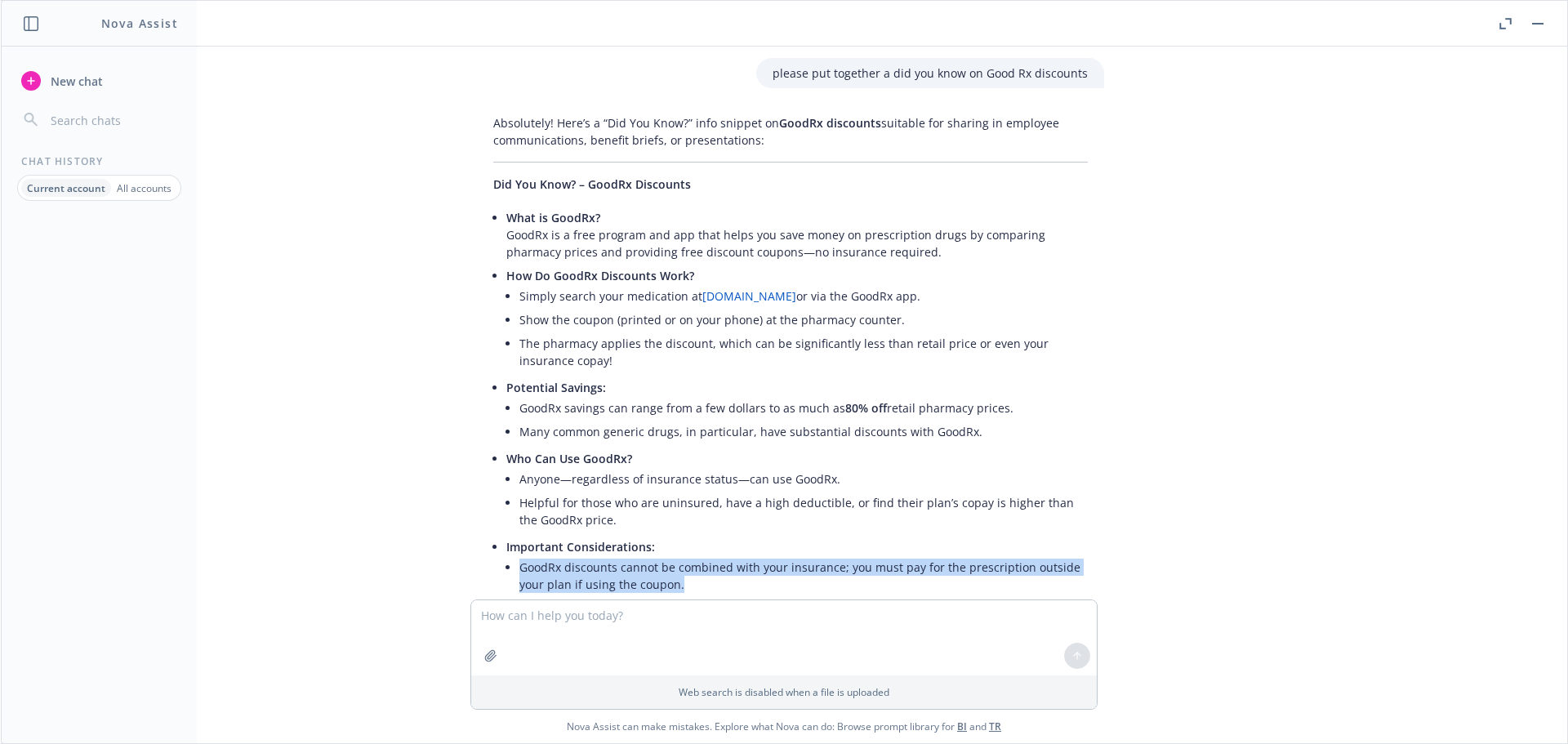
drag, startPoint x: 684, startPoint y: 408, endPoint x: 514, endPoint y: 396, distance: 170.4
click at [520, 555] on li "GoodRx discounts cannot be combined with your insurance; you must pay for the p…" at bounding box center [803, 575] width 568 height 41
copy li "GoodRx discounts cannot be combined with your insurance; you must pay for the p…"
click at [1399, 456] on div "pdf Think Together.pdf need help developing a story behind this [PERSON_NAME] m…" at bounding box center [784, 323] width 1553 height 552
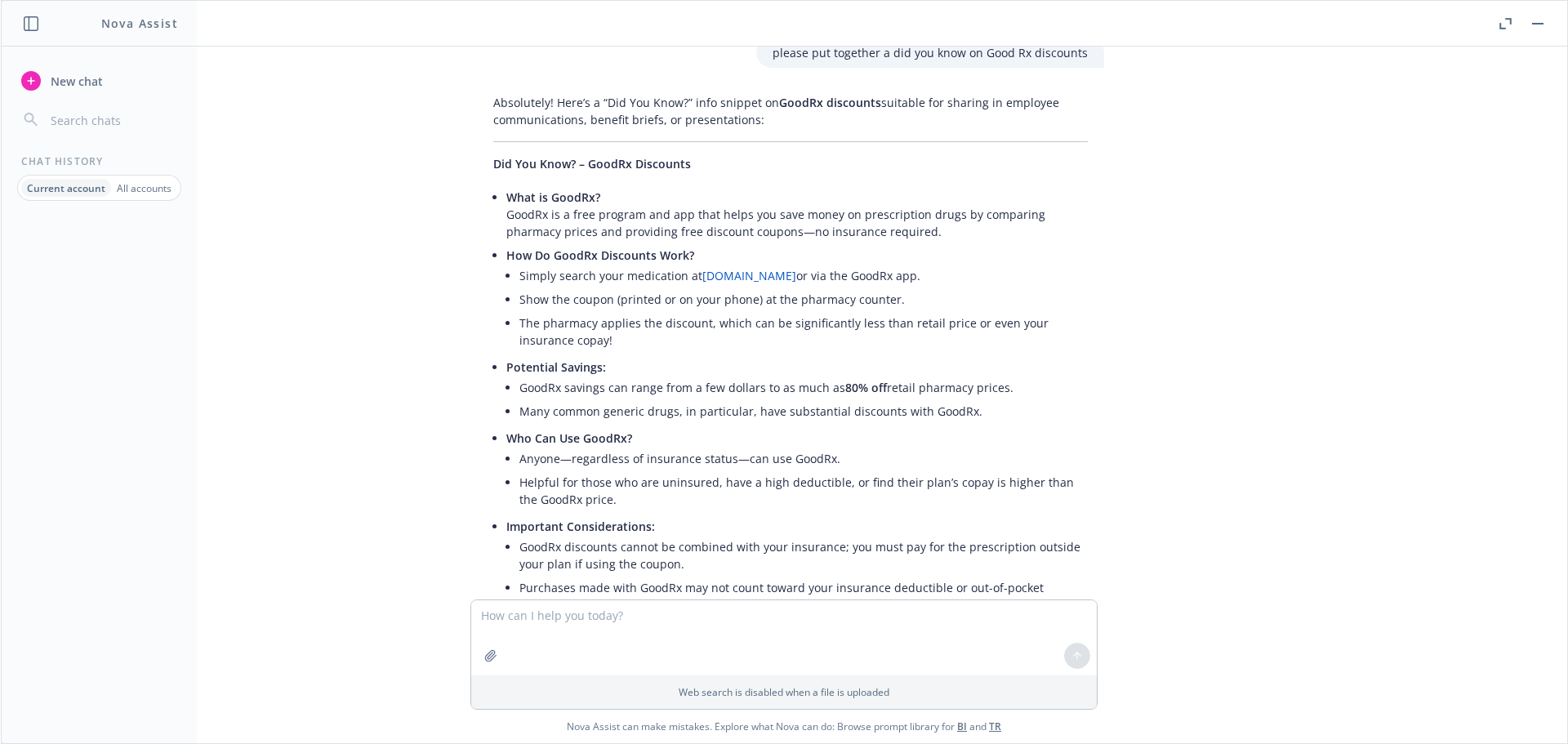
scroll to position [10797, 0]
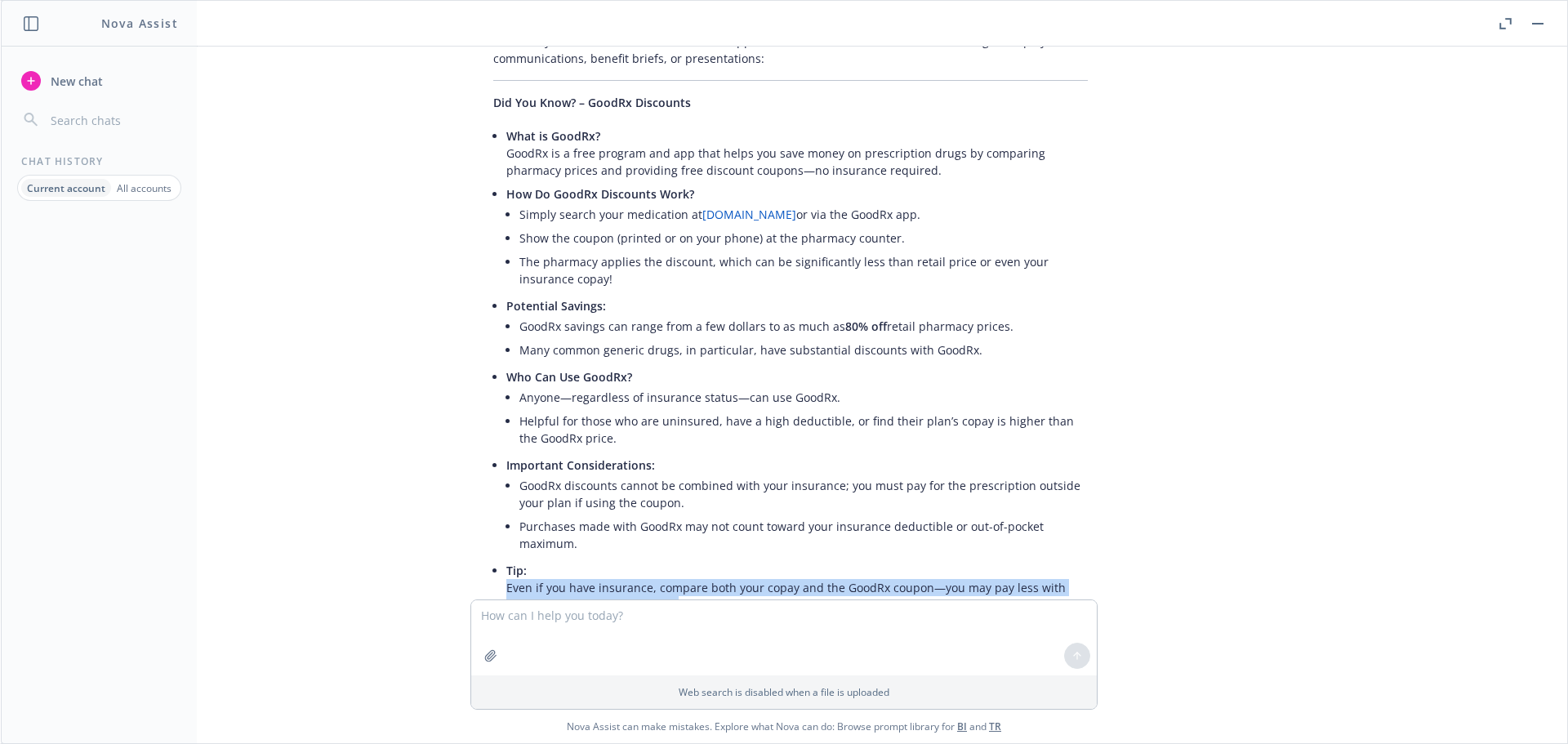
drag, startPoint x: 729, startPoint y: 436, endPoint x: 499, endPoint y: 419, distance: 230.6
click at [499, 419] on div "Absolutely! Here’s a “Did You Know?” info snippet on GoodRx discounts suitable …" at bounding box center [791, 379] width 627 height 705
copy p "Even if you have insurance, compare both your copay and the GoodRx coupon—you m…"
click at [803, 644] on link "[DOMAIN_NAME]" at bounding box center [804, 652] width 94 height 15
